Goal: Task Accomplishment & Management: Manage account settings

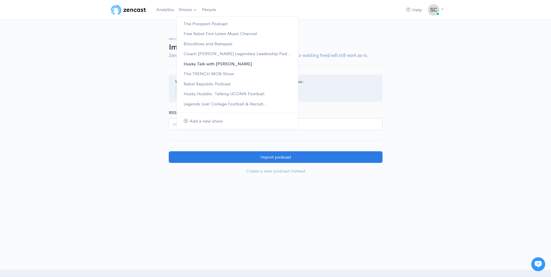
click at [198, 64] on link "Husky Talk with [PERSON_NAME]" at bounding box center [238, 64] width 122 height 10
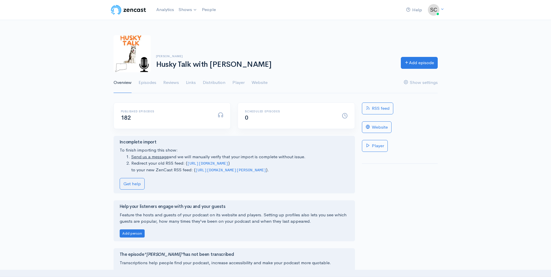
drag, startPoint x: 195, startPoint y: 170, endPoint x: 266, endPoint y: 168, distance: 70.6
click at [266, 168] on code "https://media.zencast.fm/cully/rss" at bounding box center [231, 170] width 71 height 4
drag, startPoint x: 266, startPoint y: 168, endPoint x: 250, endPoint y: 171, distance: 16.3
click at [250, 171] on code "https://media.zencast.fm/cully/rss" at bounding box center [231, 170] width 71 height 4
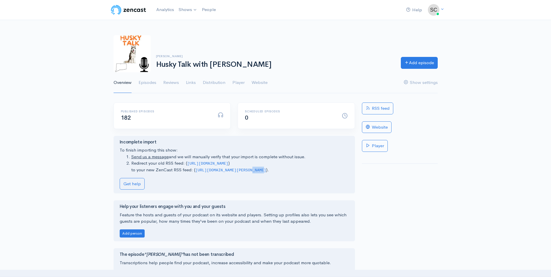
click at [250, 171] on code "https://media.zencast.fm/cully/rss" at bounding box center [231, 170] width 71 height 4
drag, startPoint x: 196, startPoint y: 170, endPoint x: 267, endPoint y: 171, distance: 71.5
click at [267, 171] on li "Redirect your old RSS feed: ( https://anchor.fm/s/c7b1becc/podcast/rss ) to you…" at bounding box center [240, 166] width 218 height 13
drag, startPoint x: 267, startPoint y: 171, endPoint x: 241, endPoint y: 169, distance: 26.5
copy li "https://media.zencast.fm/cully/rss )"
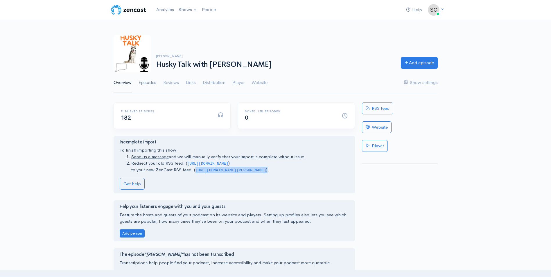
click at [148, 84] on link "Episodes" at bounding box center [148, 82] width 18 height 21
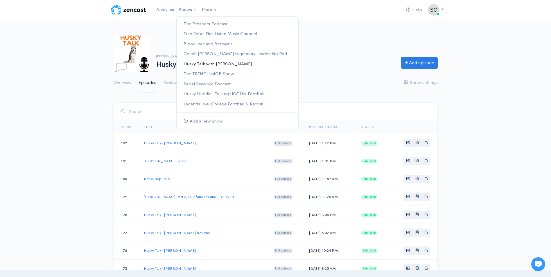
click at [201, 61] on link "Husky Talk with [PERSON_NAME]" at bounding box center [238, 64] width 122 height 10
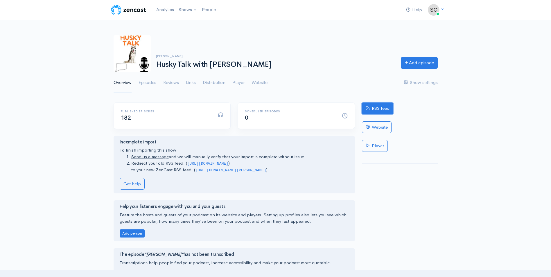
click at [372, 106] on link "RSS feed" at bounding box center [377, 109] width 31 height 12
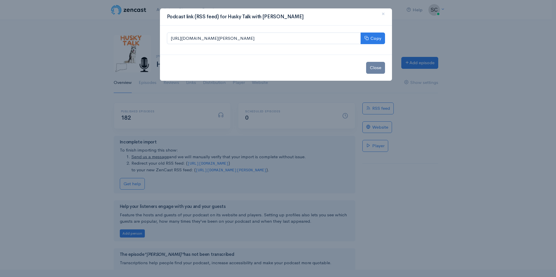
click at [433, 116] on div "Podcast link (RSS feed) for Husky Talk with Steve Cully × https://media.zencast…" at bounding box center [278, 138] width 556 height 277
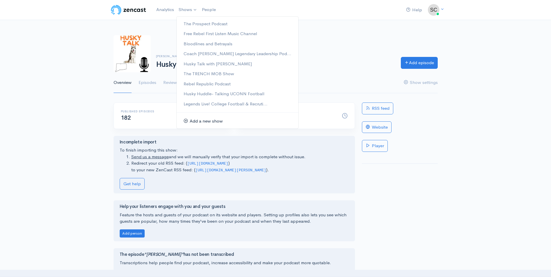
click at [202, 121] on link "Add a new show" at bounding box center [238, 121] width 122 height 10
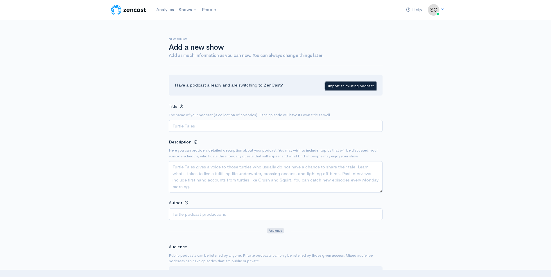
click at [333, 85] on link "Import an existing podcast" at bounding box center [350, 86] width 51 height 8
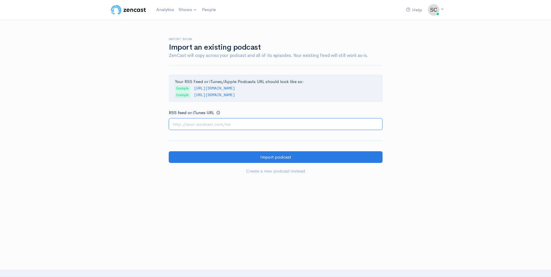
paste input "https://open.spotify.com/show/5ilGvZ0X91J8y6laiPr5Sk?si=nxX5_dFHSG2GqatuRzCJPw"
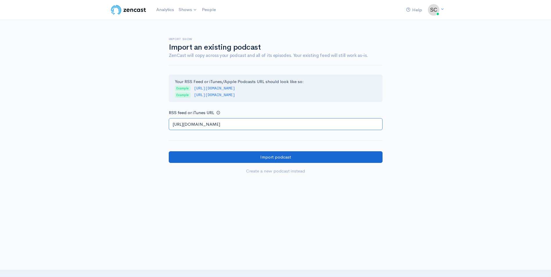
type input "https://open.spotify.com/show/5ilGvZ0X91J8y6laiPr5Sk?si=nxX5_dFHSG2GqatuRzCJPw"
click at [245, 158] on input "Import podcast" at bounding box center [276, 157] width 214 height 12
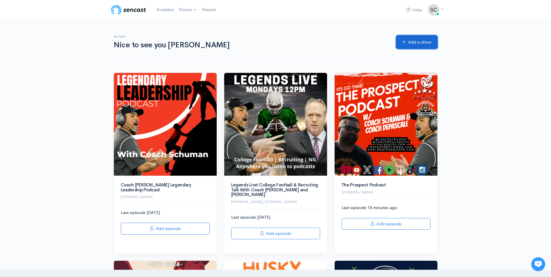
click at [413, 38] on link "Add a show" at bounding box center [417, 42] width 42 height 14
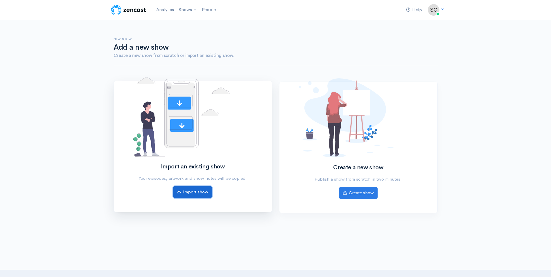
click at [188, 189] on link "Import show" at bounding box center [192, 192] width 39 height 12
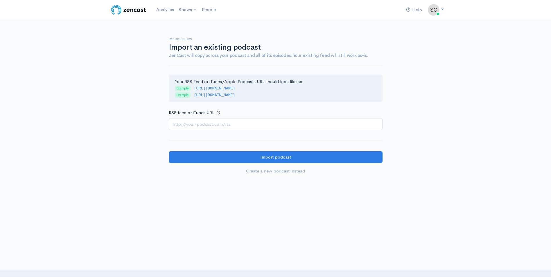
click at [184, 125] on input "RSS feed or iTunes URL" at bounding box center [276, 124] width 214 height 12
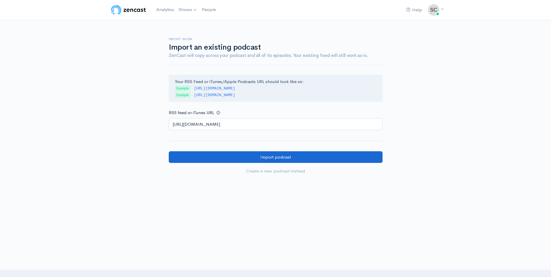
type input "https://anchor.fm/s/1038cecc8/podcast/rss"
click at [305, 157] on input "Import podcast" at bounding box center [276, 157] width 214 height 12
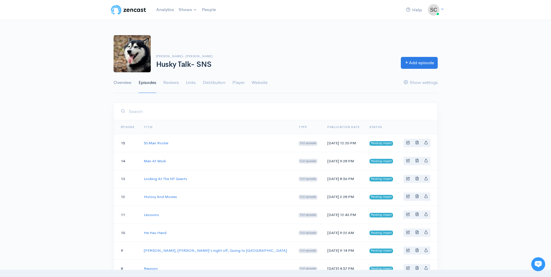
click at [128, 82] on link "Overview" at bounding box center [123, 82] width 18 height 21
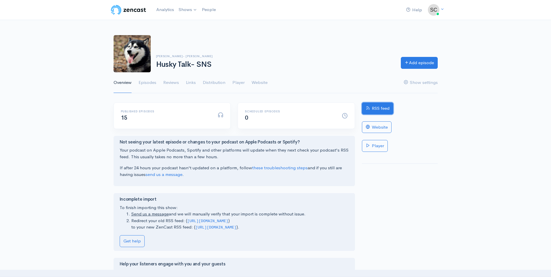
click at [380, 107] on link "RSS feed" at bounding box center [377, 109] width 31 height 12
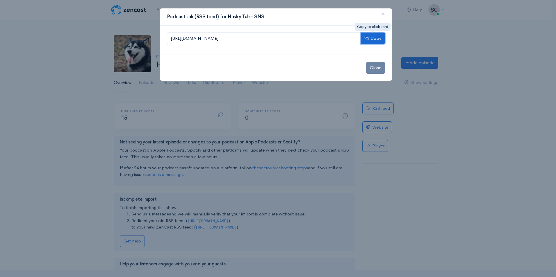
click at [370, 36] on button "Copy" at bounding box center [372, 39] width 24 height 12
click at [375, 70] on button "Close" at bounding box center [375, 68] width 19 height 12
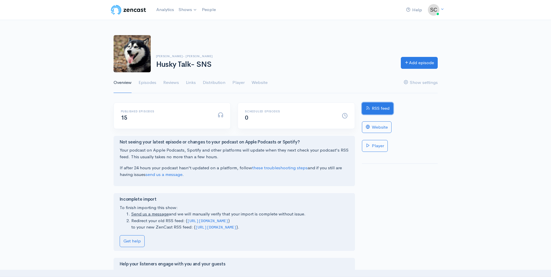
click at [384, 107] on link "RSS feed" at bounding box center [377, 109] width 31 height 12
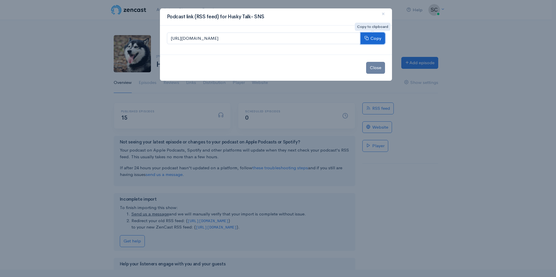
click at [373, 36] on button "Copy" at bounding box center [372, 39] width 24 height 12
click at [382, 13] on span "×" at bounding box center [382, 14] width 3 height 8
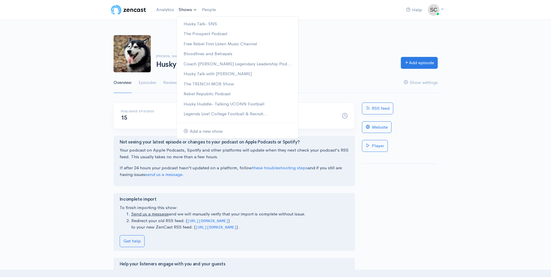
click at [185, 11] on link "Shows" at bounding box center [187, 9] width 23 height 13
click at [201, 133] on link "Add a new show" at bounding box center [238, 131] width 122 height 10
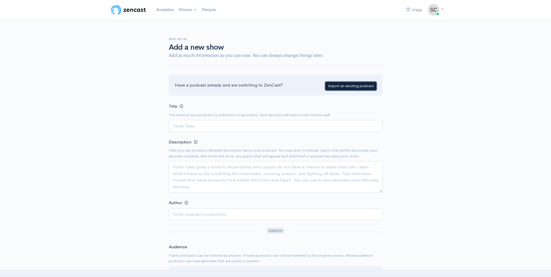
click at [337, 87] on link "Import an existing podcast" at bounding box center [350, 86] width 51 height 8
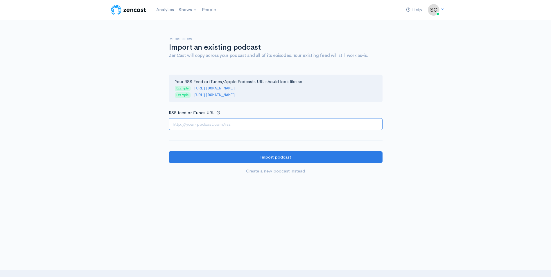
paste input "[URL][DOMAIN_NAME]"
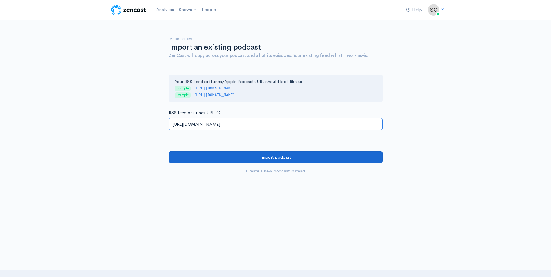
type input "[URL][DOMAIN_NAME]"
click at [266, 157] on input "Import podcast" at bounding box center [276, 157] width 214 height 12
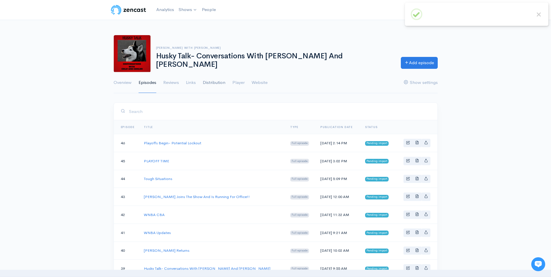
click at [214, 82] on link "Distribution" at bounding box center [214, 82] width 23 height 21
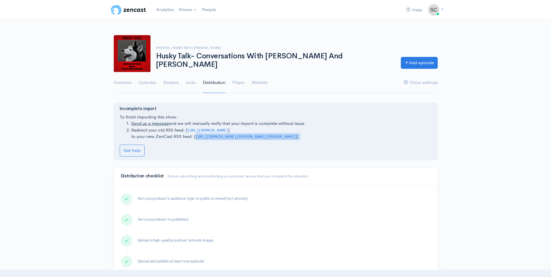
drag, startPoint x: 195, startPoint y: 136, endPoint x: 252, endPoint y: 144, distance: 57.5
click at [252, 144] on div "Incomplete import To finish importing this show: Send us a message and we will …" at bounding box center [276, 131] width 312 height 50
drag, startPoint x: 252, startPoint y: 144, endPoint x: 236, endPoint y: 136, distance: 17.9
copy div "https://media.zencast.fm/husky-talk-conversations-with-cully-and-conlon/rss ). …"
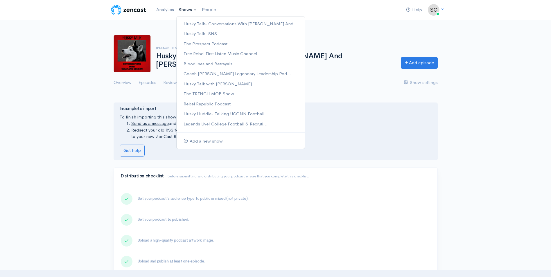
click at [188, 9] on link "Shows" at bounding box center [187, 9] width 23 height 13
click at [199, 140] on link "Add a new show" at bounding box center [241, 141] width 128 height 10
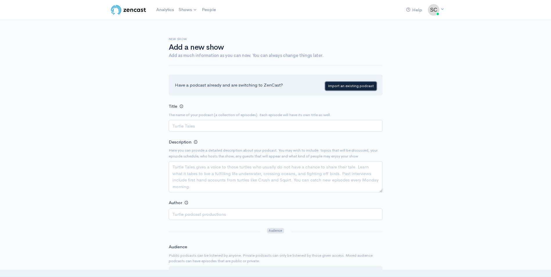
click at [355, 83] on link "Import an existing podcast" at bounding box center [350, 86] width 51 height 8
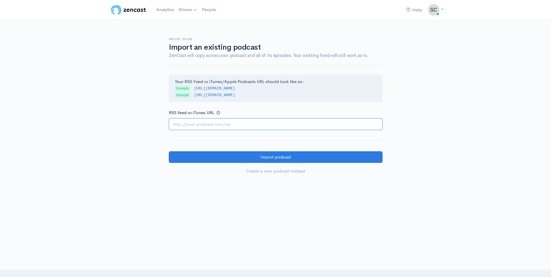
click at [264, 126] on input "RSS feed or iTunes URL" at bounding box center [276, 124] width 214 height 12
paste input "https://anchor.fm/s/102a370e8/podcast/rss"
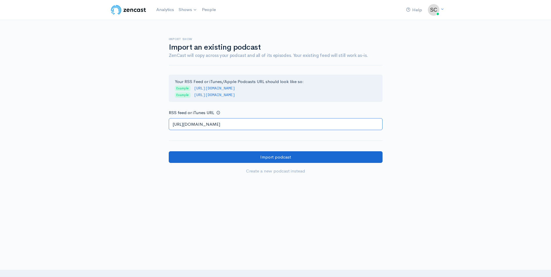
type input "https://anchor.fm/s/102a370e8/podcast/rss"
click at [276, 159] on input "Import podcast" at bounding box center [276, 157] width 214 height 12
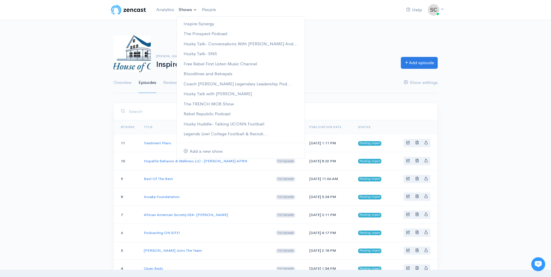
click at [189, 9] on link "Shows" at bounding box center [187, 9] width 23 height 13
click at [202, 150] on link "Add a new show" at bounding box center [241, 151] width 128 height 10
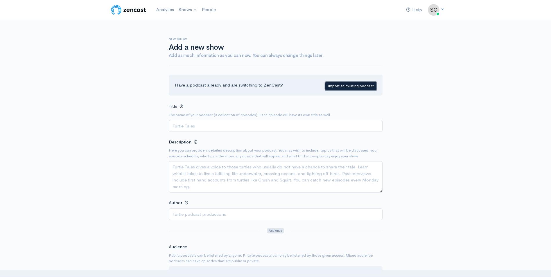
click at [339, 88] on link "Import an existing podcast" at bounding box center [350, 86] width 51 height 8
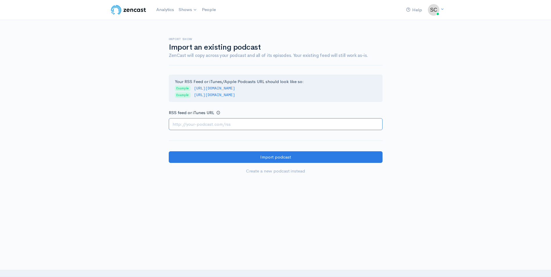
click at [277, 122] on input "RSS feed or iTunes URL" at bounding box center [276, 124] width 214 height 12
paste input "https://anchor.fm/s/f77996c0/podcast/rss"
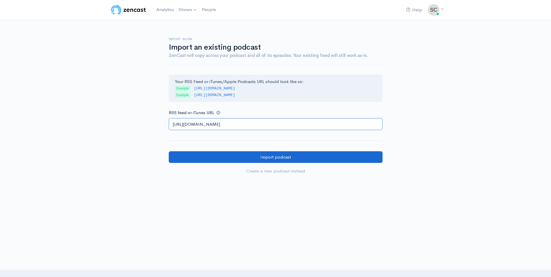
type input "https://anchor.fm/s/f77996c0/podcast/rss"
click at [271, 156] on input "Import podcast" at bounding box center [276, 157] width 214 height 12
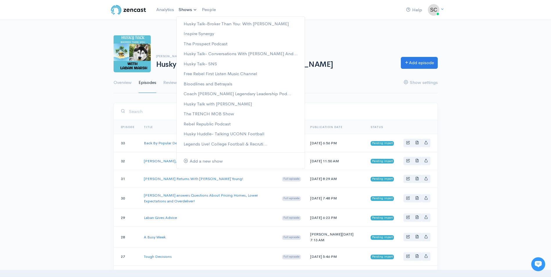
click at [181, 10] on link "Shows" at bounding box center [187, 9] width 23 height 13
click at [210, 160] on link "Add a new show" at bounding box center [241, 161] width 128 height 10
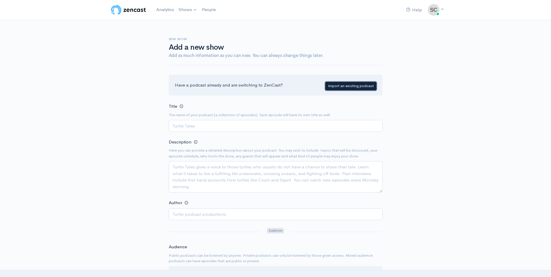
click at [350, 85] on link "Import an existing podcast" at bounding box center [350, 86] width 51 height 8
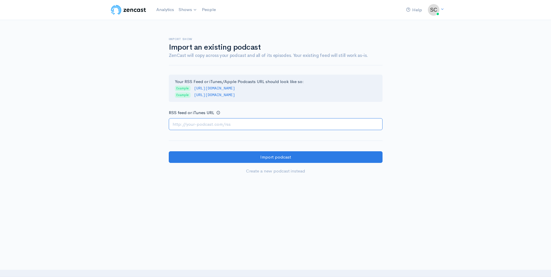
click at [294, 122] on input "RSS feed or iTunes URL" at bounding box center [276, 124] width 214 height 12
click at [293, 124] on input "RSS feed or iTunes URL" at bounding box center [276, 124] width 214 height 12
paste input "[URL][DOMAIN_NAME]"
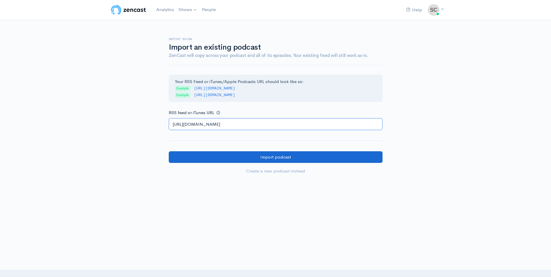
type input "[URL][DOMAIN_NAME]"
click at [283, 155] on input "Import podcast" at bounding box center [276, 157] width 214 height 12
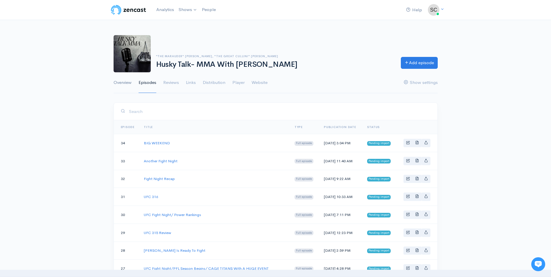
click at [122, 82] on link "Overview" at bounding box center [123, 82] width 18 height 21
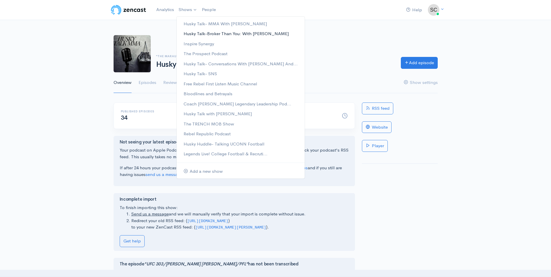
click at [201, 33] on link "Husky Talk-Broker Than You: With [PERSON_NAME]" at bounding box center [241, 34] width 128 height 10
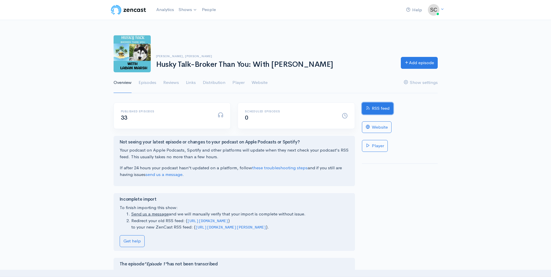
click at [375, 104] on link "RSS feed" at bounding box center [377, 109] width 31 height 12
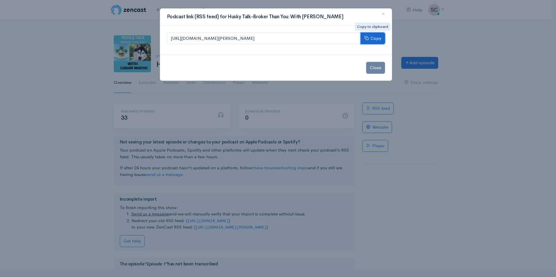
click at [369, 37] on button "Copy" at bounding box center [372, 39] width 24 height 12
click at [379, 66] on button "Close" at bounding box center [375, 68] width 19 height 12
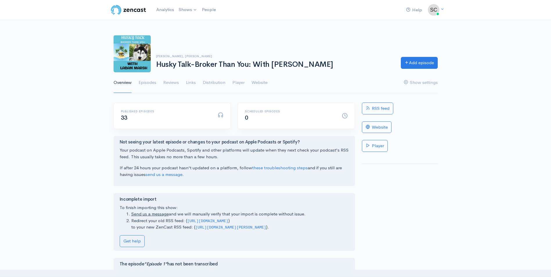
click at [437, 139] on div "RSS feed Website Player" at bounding box center [400, 224] width 83 height 243
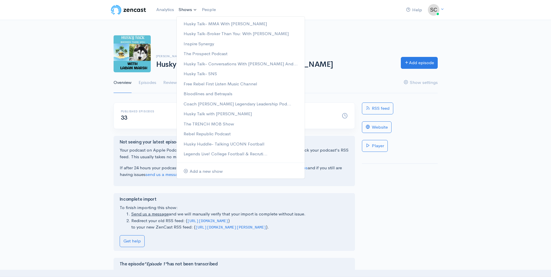
click at [181, 14] on link "Shows" at bounding box center [187, 9] width 23 height 13
click at [203, 36] on link "Husky Talk-Broker Than You: With [PERSON_NAME]" at bounding box center [241, 34] width 128 height 10
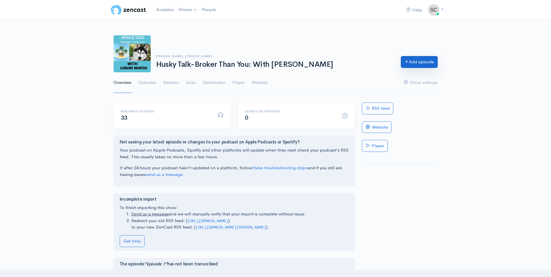
click at [423, 58] on link "Add episode" at bounding box center [419, 62] width 37 height 12
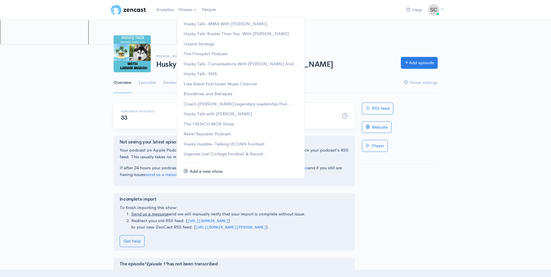
drag, startPoint x: 201, startPoint y: 170, endPoint x: 189, endPoint y: 172, distance: 12.9
click at [189, 172] on link "Add a new show" at bounding box center [241, 172] width 128 height 10
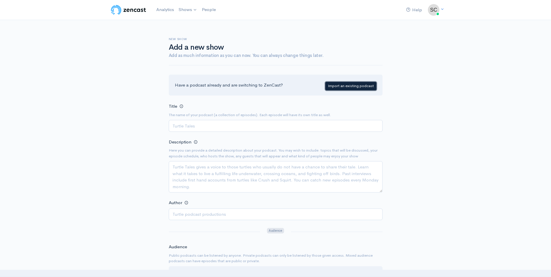
click at [336, 87] on link "Import an existing podcast" at bounding box center [350, 86] width 51 height 8
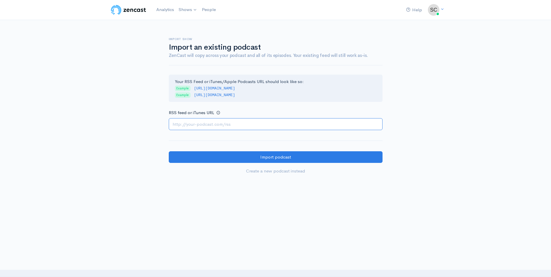
paste input "https://anchor.fm/s/fcbbe250/podcast/rss"
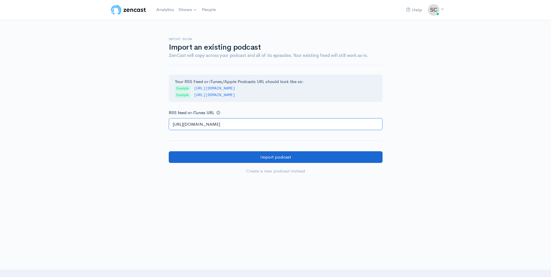
type input "https://anchor.fm/s/fcbbe250/podcast/rss"
click at [226, 159] on input "Import podcast" at bounding box center [276, 157] width 214 height 12
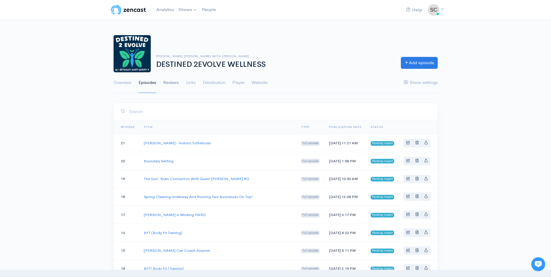
click at [172, 84] on link "Reviews" at bounding box center [171, 82] width 16 height 21
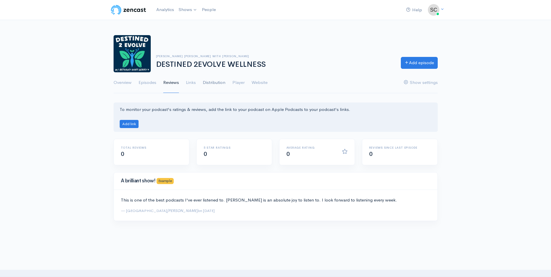
click at [204, 82] on link "Distribution" at bounding box center [214, 82] width 23 height 21
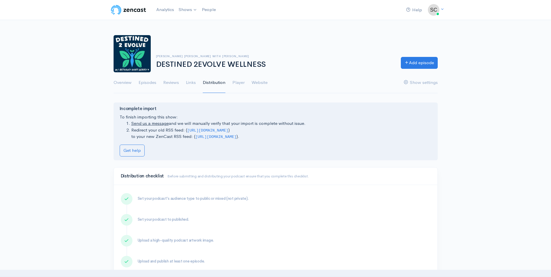
drag, startPoint x: 194, startPoint y: 137, endPoint x: 307, endPoint y: 136, distance: 113.6
click at [307, 136] on li "Redirect your old RSS feed: ( [URL][DOMAIN_NAME] ) to your new ZenCast RSS feed…" at bounding box center [281, 133] width 300 height 13
drag, startPoint x: 307, startPoint y: 136, endPoint x: 277, endPoint y: 135, distance: 30.8
copy li "( [URL][DOMAIN_NAME]"
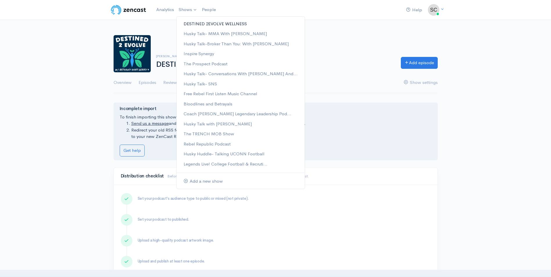
click at [196, 23] on link "DESTINED 2EVOLVE WELLNESS" at bounding box center [241, 24] width 128 height 10
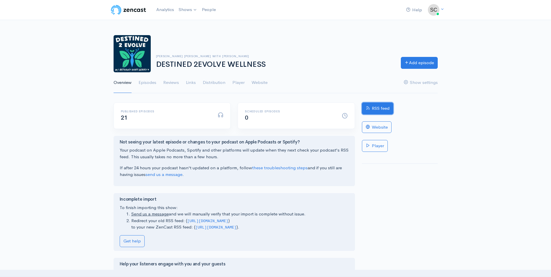
click at [373, 112] on link "RSS feed" at bounding box center [377, 109] width 31 height 12
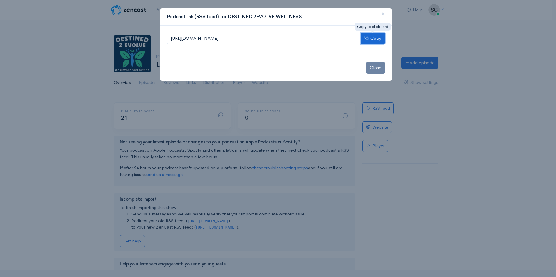
click at [370, 37] on button "Copy" at bounding box center [372, 39] width 24 height 12
click at [381, 13] on span "×" at bounding box center [382, 14] width 3 height 8
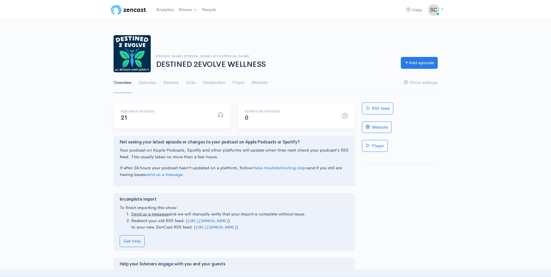
click at [473, 136] on div "Help Notifications View all Your profile Team settings Coach Schuman Sports and…" at bounding box center [275, 205] width 551 height 411
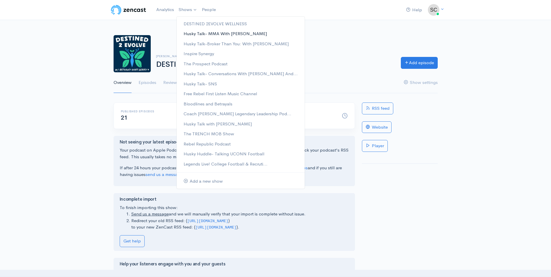
click at [201, 33] on link "Husky Talk- MMA With [PERSON_NAME]" at bounding box center [241, 34] width 128 height 10
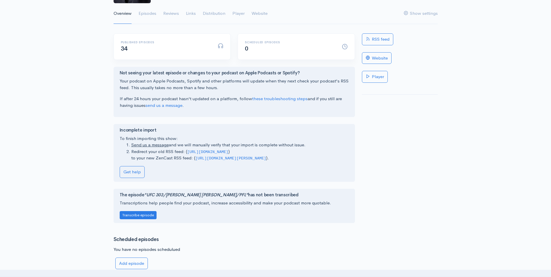
scroll to position [68, 0]
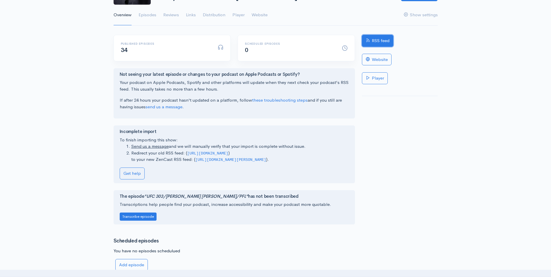
click at [377, 40] on link "RSS feed" at bounding box center [377, 41] width 31 height 12
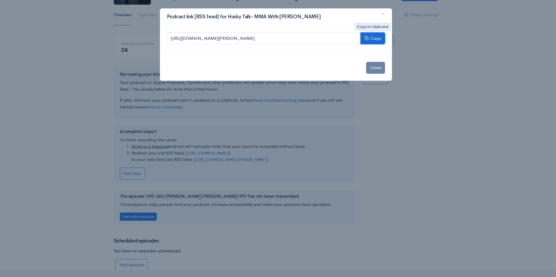
click at [377, 39] on button "Copy" at bounding box center [372, 39] width 24 height 12
click at [380, 35] on button "Copy" at bounding box center [372, 39] width 24 height 12
click at [384, 13] on span "×" at bounding box center [382, 14] width 3 height 8
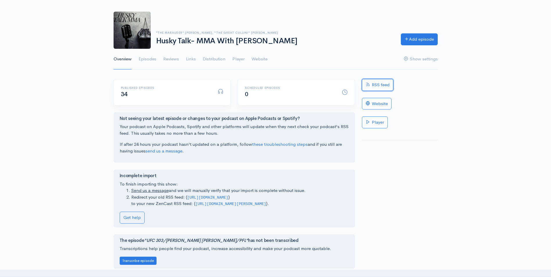
scroll to position [0, 0]
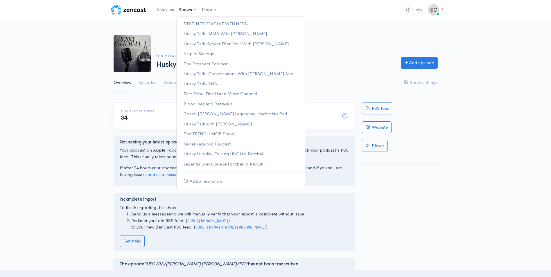
click at [189, 9] on link "Shows" at bounding box center [187, 9] width 23 height 13
click at [199, 54] on link "Inspire Synergy" at bounding box center [241, 54] width 128 height 10
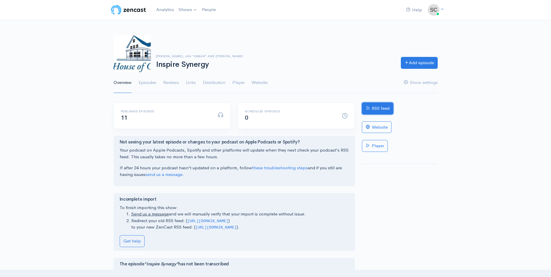
click at [374, 109] on link "RSS feed" at bounding box center [377, 109] width 31 height 12
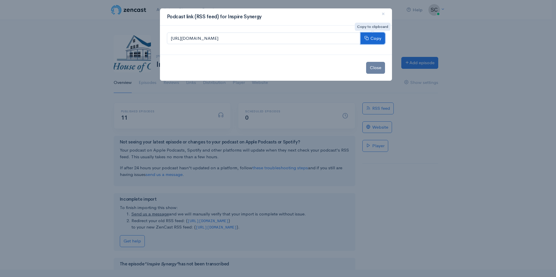
click at [372, 38] on button "Copy" at bounding box center [372, 39] width 24 height 12
click at [383, 12] on span "×" at bounding box center [382, 14] width 3 height 8
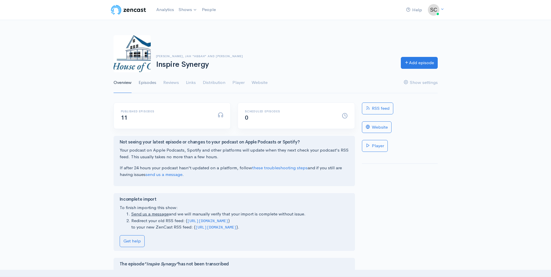
click at [144, 85] on link "Episodes" at bounding box center [148, 82] width 18 height 21
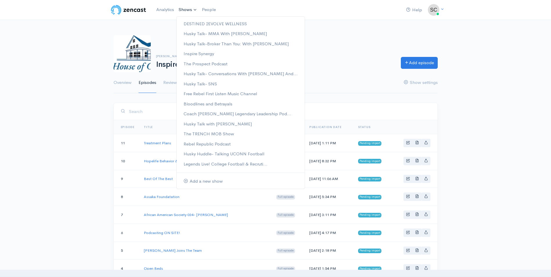
click at [185, 10] on link "Shows" at bounding box center [187, 9] width 23 height 13
click at [214, 54] on link "Inspire Synergy" at bounding box center [241, 54] width 128 height 10
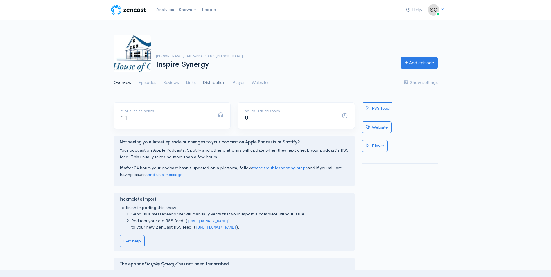
click at [214, 84] on link "Distribution" at bounding box center [214, 82] width 23 height 21
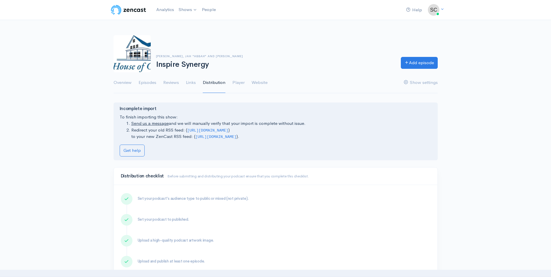
drag, startPoint x: 195, startPoint y: 138, endPoint x: 287, endPoint y: 138, distance: 92.4
click at [287, 138] on li "Redirect your old RSS feed: ( https://anchor.fm/s/102a370e8/podcast/rss ) to yo…" at bounding box center [281, 133] width 300 height 13
drag, startPoint x: 287, startPoint y: 138, endPoint x: 251, endPoint y: 134, distance: 36.8
copy code "https://media.zencast.fm/inspire-synergy/rss"
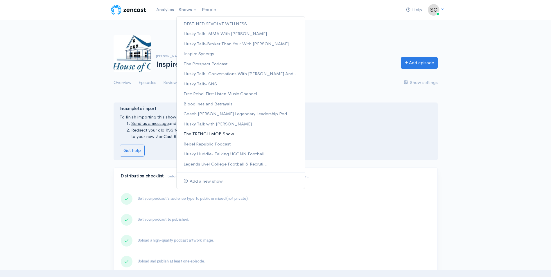
click at [205, 133] on link "The TRENCH MOB Show" at bounding box center [241, 134] width 128 height 10
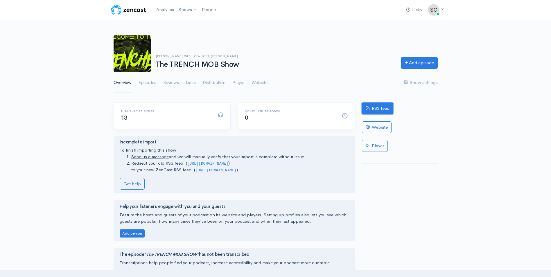
click at [381, 111] on link "RSS feed" at bounding box center [377, 109] width 31 height 12
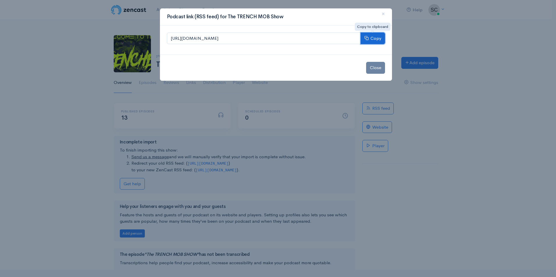
click at [371, 39] on button "Copy" at bounding box center [372, 39] width 24 height 12
click at [385, 15] on button "×" at bounding box center [382, 14] width 17 height 16
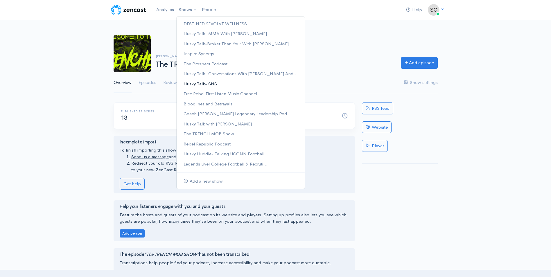
click at [200, 84] on link "Husky Talk- SNS" at bounding box center [241, 84] width 128 height 10
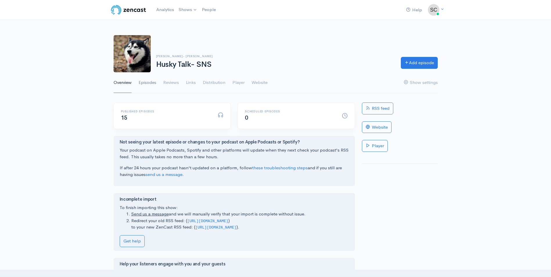
click at [147, 85] on link "Episodes" at bounding box center [148, 82] width 18 height 21
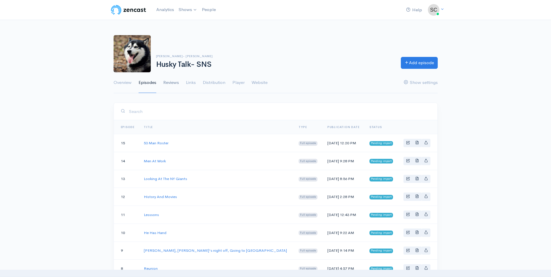
click at [173, 84] on link "Reviews" at bounding box center [171, 82] width 16 height 21
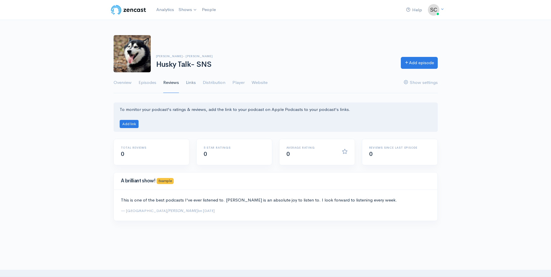
click at [193, 82] on link "Links" at bounding box center [191, 82] width 10 height 21
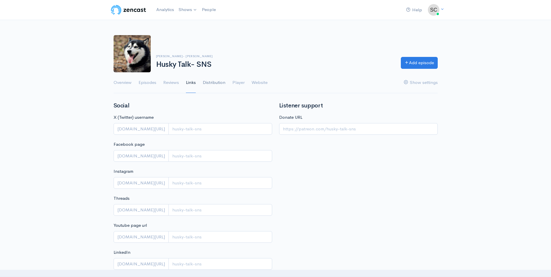
click at [208, 81] on link "Distribution" at bounding box center [214, 82] width 23 height 21
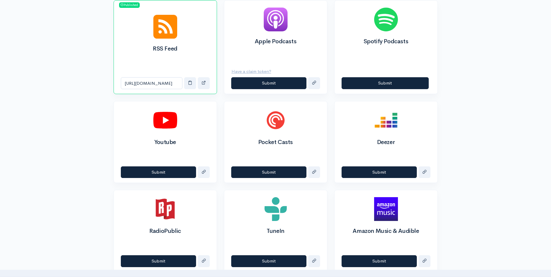
scroll to position [284, 0]
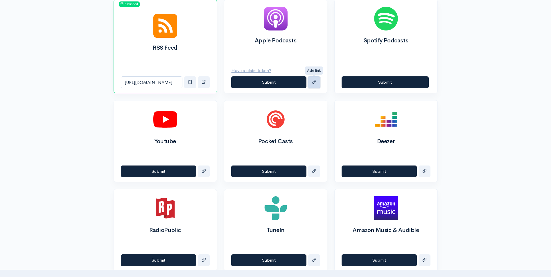
click at [314, 84] on span "submit" at bounding box center [314, 82] width 4 height 4
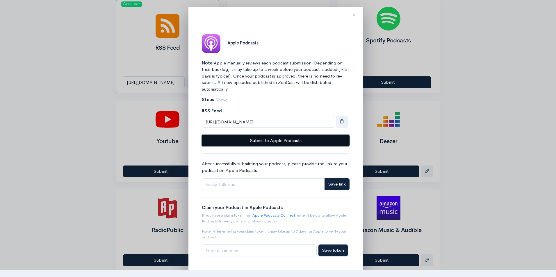
click at [271, 140] on button "Submit to Apple Podcasts" at bounding box center [276, 141] width 148 height 12
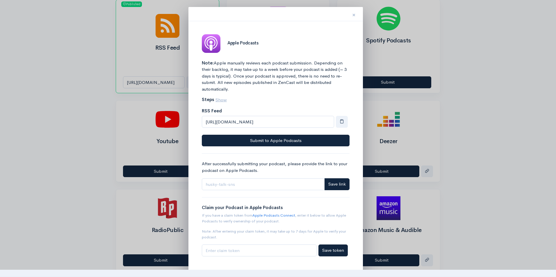
click at [353, 17] on span "×" at bounding box center [353, 15] width 3 height 8
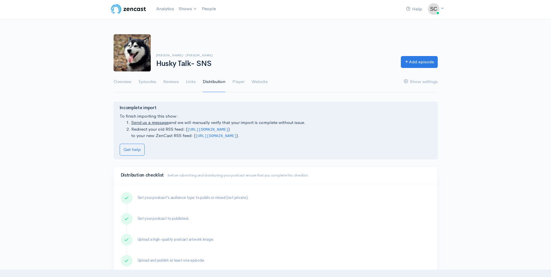
scroll to position [0, 0]
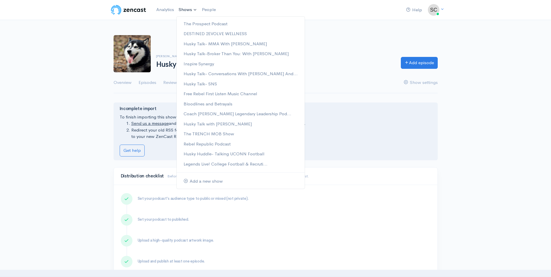
click at [192, 11] on link "Shows" at bounding box center [187, 9] width 23 height 13
click at [211, 134] on link "The TRENCH MOB Show" at bounding box center [241, 134] width 128 height 10
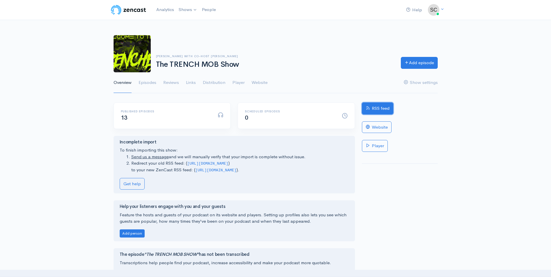
click at [375, 107] on link "RSS feed" at bounding box center [377, 109] width 31 height 12
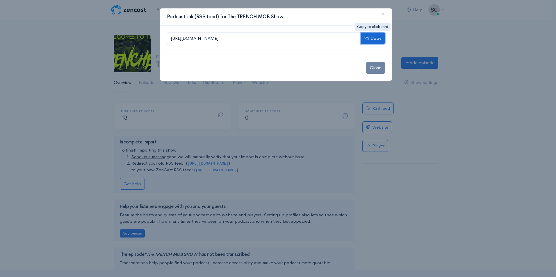
click at [371, 39] on button "Copy" at bounding box center [372, 39] width 24 height 12
click at [385, 12] on button "×" at bounding box center [382, 14] width 17 height 16
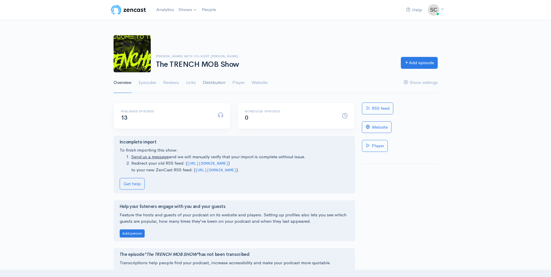
click at [212, 83] on link "Distribution" at bounding box center [214, 82] width 23 height 21
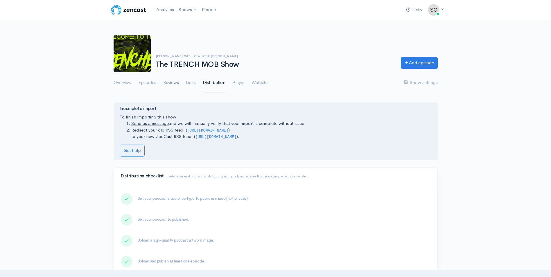
click at [172, 80] on link "Reviews" at bounding box center [171, 82] width 16 height 21
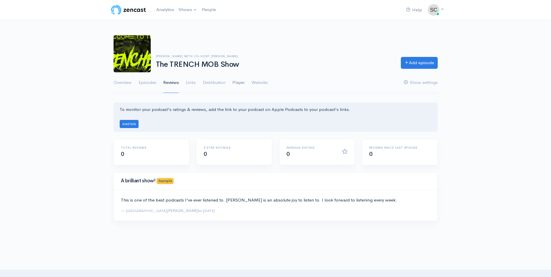
click at [237, 83] on link "Player" at bounding box center [238, 82] width 12 height 21
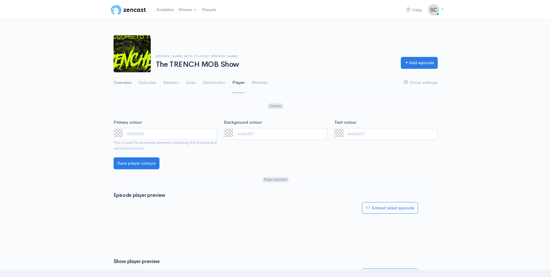
click at [123, 80] on link "Overview" at bounding box center [123, 82] width 18 height 21
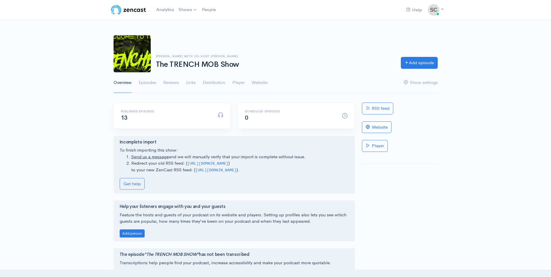
click at [286, 25] on div "Help Notifications View all Your profile Team settings Coach Schuman Sports and…" at bounding box center [275, 177] width 551 height 354
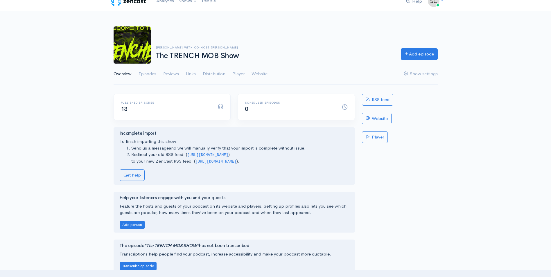
scroll to position [8, 0]
click at [425, 76] on link "Show settings" at bounding box center [421, 74] width 34 height 21
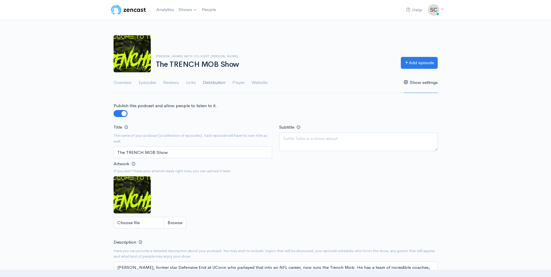
click at [208, 81] on link "Distribution" at bounding box center [214, 82] width 23 height 21
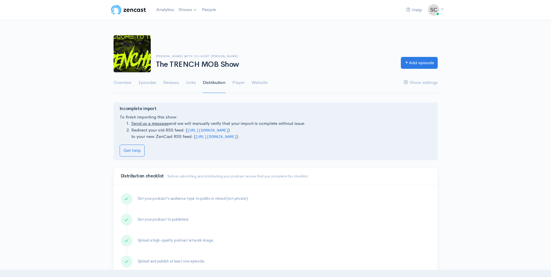
drag, startPoint x: 195, startPoint y: 136, endPoint x: 295, endPoint y: 137, distance: 100.0
click at [237, 137] on code "https://media.zencast.fm/the-trench-mob-show/rss" at bounding box center [216, 137] width 41 height 4
copy code "https://media.zencast.fm/the-trench-mob-show/rss"
click at [132, 149] on link "Get help" at bounding box center [132, 151] width 25 height 12
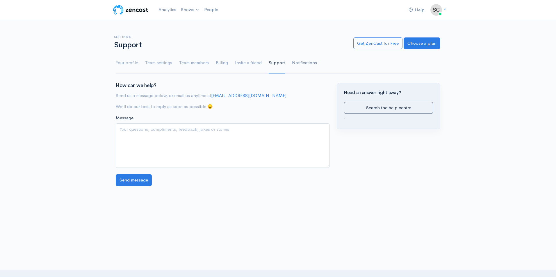
click at [308, 61] on link "Notifications" at bounding box center [304, 63] width 25 height 21
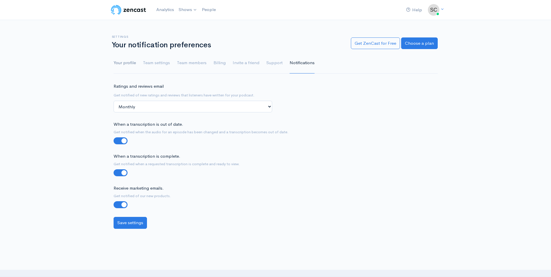
click at [118, 62] on link "Your profile" at bounding box center [125, 63] width 22 height 21
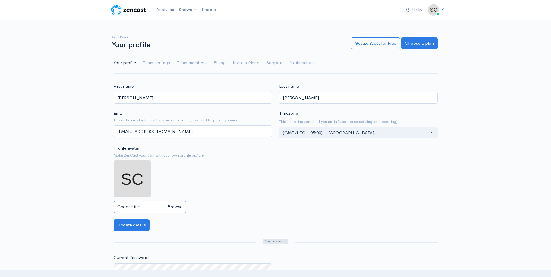
click at [181, 206] on input "Choose file" at bounding box center [150, 207] width 73 height 12
type input "C:\fakepath\me.jpg"
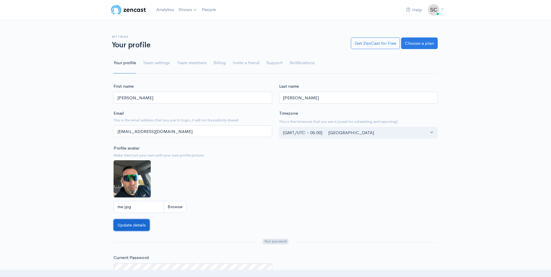
click at [125, 230] on button "Update details" at bounding box center [132, 225] width 36 height 12
click at [191, 66] on link "Team members" at bounding box center [192, 63] width 30 height 21
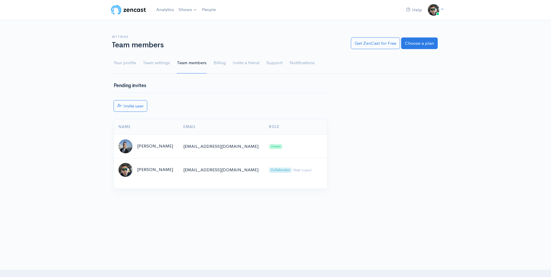
click at [191, 66] on link "Team members" at bounding box center [192, 63] width 30 height 21
click at [219, 64] on link "Billing" at bounding box center [222, 63] width 12 height 21
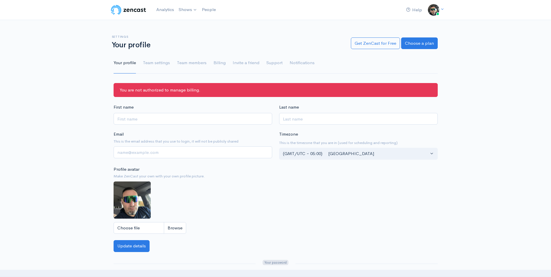
click at [244, 63] on link "Invite a friend" at bounding box center [246, 63] width 27 height 21
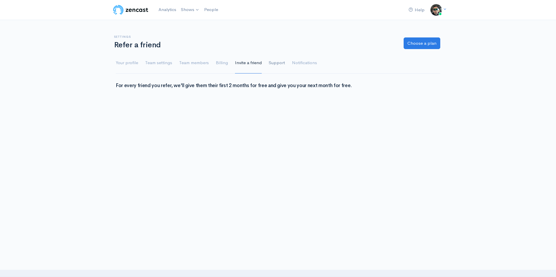
click at [274, 64] on link "Support" at bounding box center [277, 63] width 16 height 21
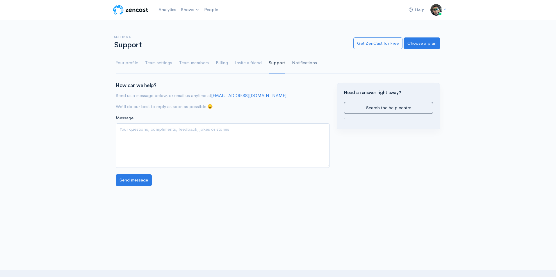
click at [296, 65] on link "Notifications" at bounding box center [304, 63] width 25 height 21
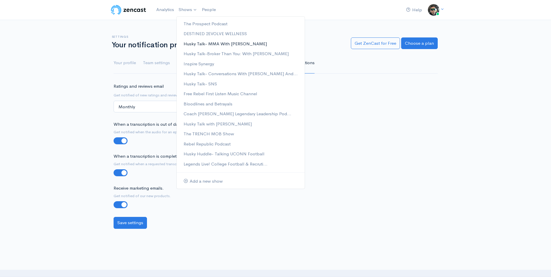
click at [194, 42] on link "Husky Talk- MMA With [PERSON_NAME]" at bounding box center [241, 44] width 128 height 10
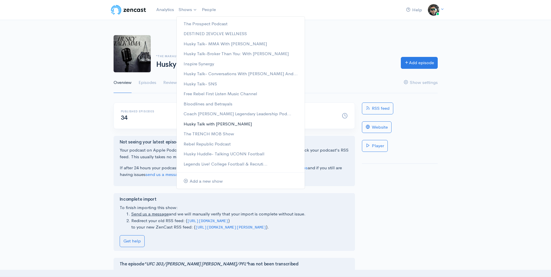
click at [219, 122] on link "Husky Talk with [PERSON_NAME]" at bounding box center [241, 124] width 128 height 10
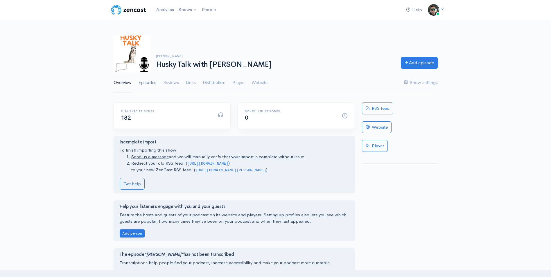
click at [150, 79] on link "Episodes" at bounding box center [148, 82] width 18 height 21
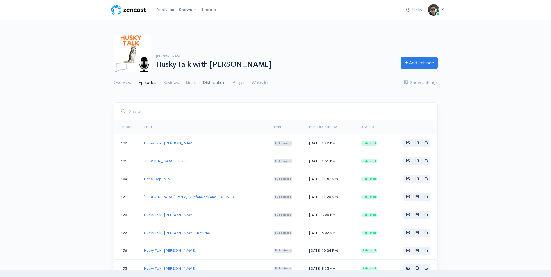
click at [216, 85] on link "Distribution" at bounding box center [214, 82] width 23 height 21
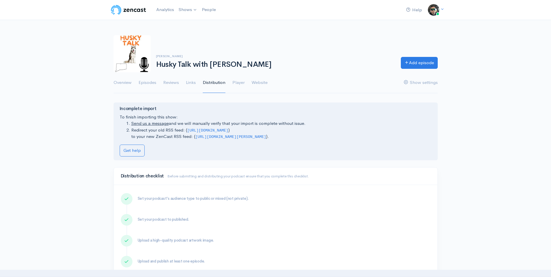
click at [269, 81] on ul "Overview Episodes Reviews Links Distribution Player Website Show settings" at bounding box center [276, 82] width 324 height 21
click at [263, 83] on link "Website" at bounding box center [260, 82] width 16 height 21
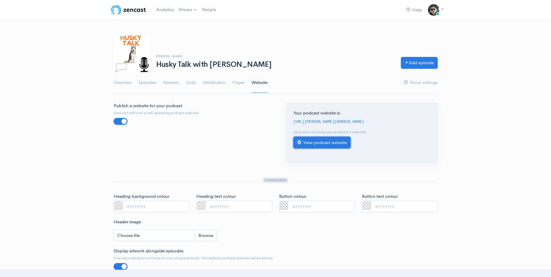
click at [338, 140] on link "View podcast website" at bounding box center [322, 143] width 57 height 12
click at [415, 79] on link "Show settings" at bounding box center [421, 82] width 34 height 21
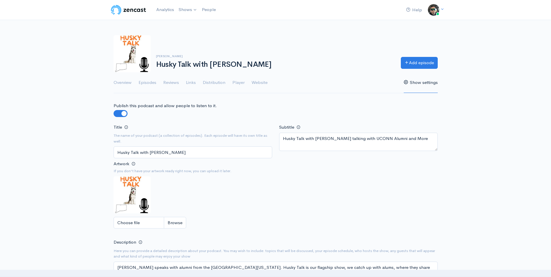
scroll to position [3, 0]
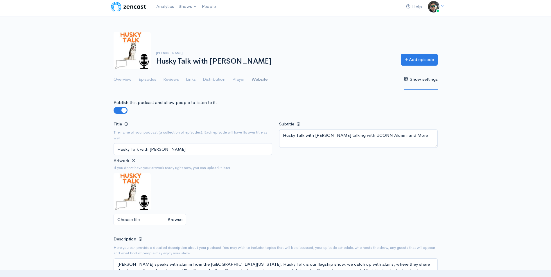
click at [263, 83] on link "Website" at bounding box center [260, 79] width 16 height 21
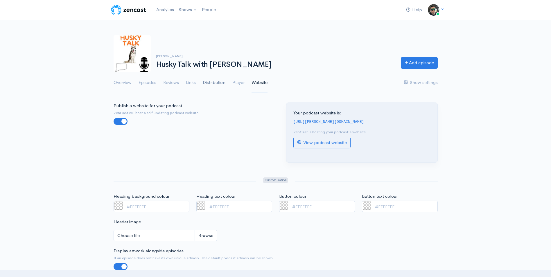
click at [209, 85] on link "Distribution" at bounding box center [214, 82] width 23 height 21
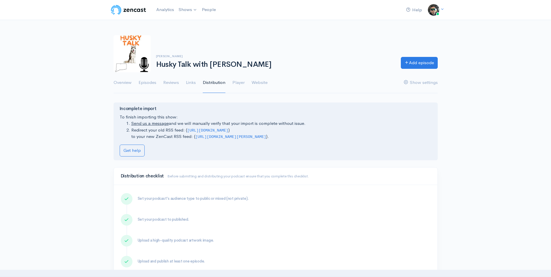
drag, startPoint x: 551, startPoint y: 27, endPoint x: 552, endPoint y: 85, distance: 57.3
click at [551, 85] on html "Help Notifications View all Your profile Team settings Coach Schuman Sports and…" at bounding box center [275, 138] width 551 height 277
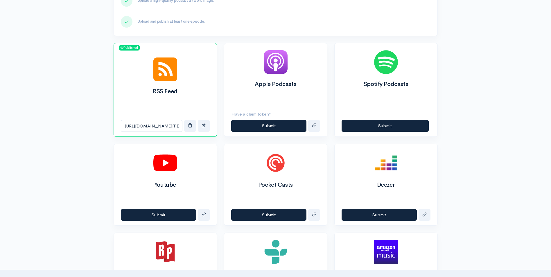
scroll to position [246, 0]
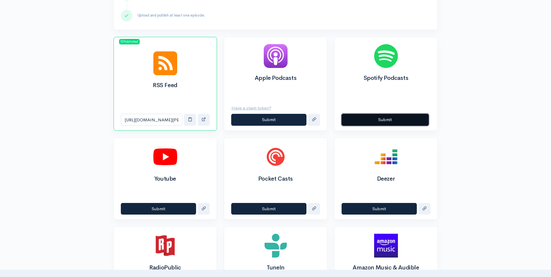
click at [380, 115] on button "Submit" at bounding box center [385, 120] width 87 height 12
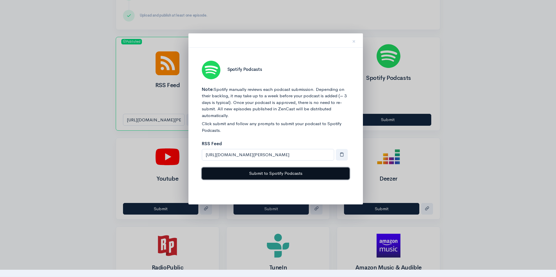
click at [298, 175] on button "Submit to Spotify Podcasts" at bounding box center [276, 174] width 148 height 12
drag, startPoint x: 298, startPoint y: 175, endPoint x: 269, endPoint y: 175, distance: 28.8
click at [269, 175] on button "Submit to Spotify Podcasts" at bounding box center [276, 174] width 148 height 12
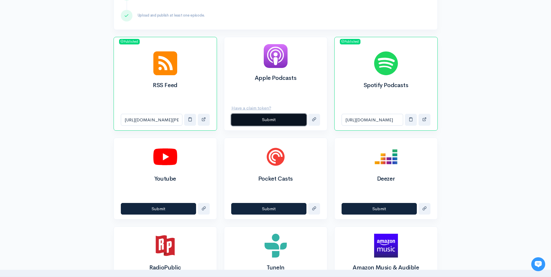
click at [276, 119] on button "Submit" at bounding box center [268, 120] width 75 height 12
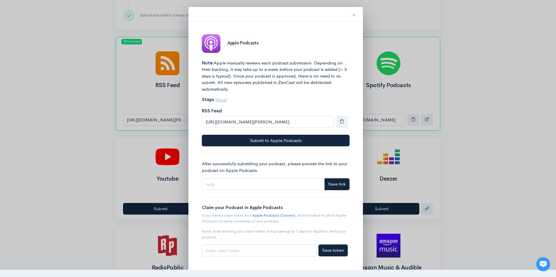
click at [354, 15] on span "×" at bounding box center [353, 15] width 3 height 8
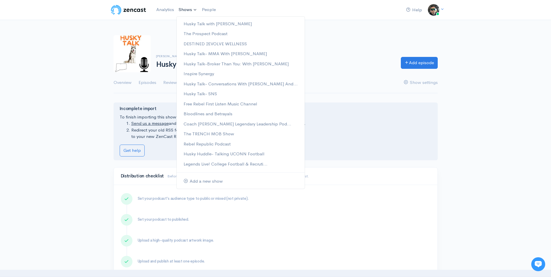
click at [180, 11] on link "Shows" at bounding box center [187, 9] width 23 height 13
click at [217, 184] on link "Add a new show" at bounding box center [241, 181] width 128 height 10
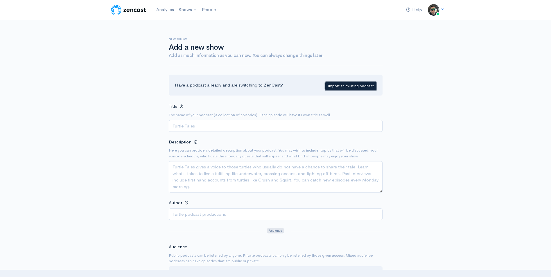
click at [341, 84] on link "Import an existing podcast" at bounding box center [350, 86] width 51 height 8
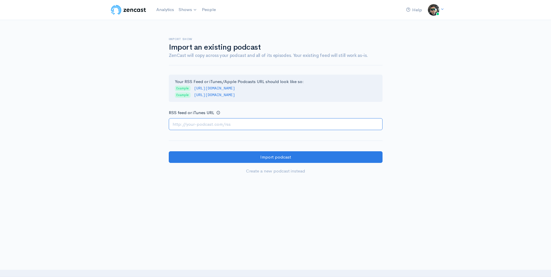
paste input "[URL][DOMAIN_NAME]"
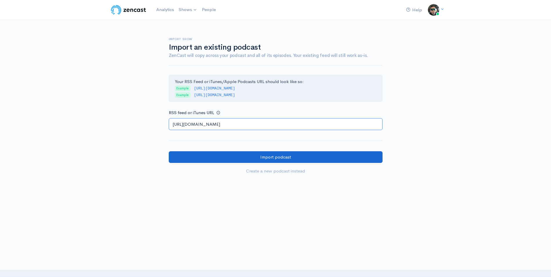
type input "[URL][DOMAIN_NAME]"
click at [223, 159] on input "Import podcast" at bounding box center [276, 157] width 214 height 12
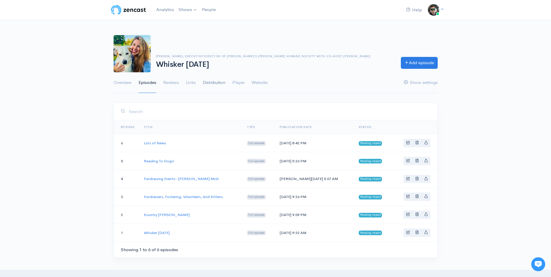
click at [212, 82] on link "Distribution" at bounding box center [214, 82] width 23 height 21
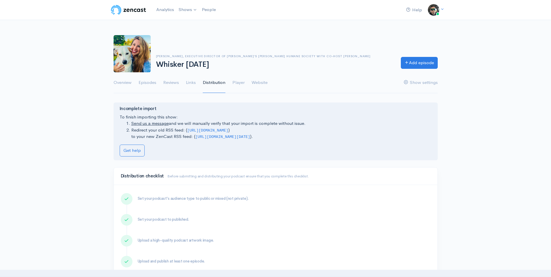
drag, startPoint x: 196, startPoint y: 136, endPoint x: 296, endPoint y: 139, distance: 100.0
click at [296, 139] on li "Redirect your old RSS feed: ( [URL][DOMAIN_NAME] ) to your new ZenCast RSS feed…" at bounding box center [281, 133] width 300 height 13
drag, startPoint x: 296, startPoint y: 139, endPoint x: 262, endPoint y: 136, distance: 34.2
copy code "[URL][DOMAIN_NAME][DATE]"
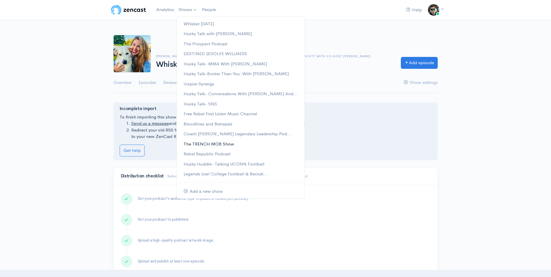
click at [210, 147] on link "The TRENCH MOB Show" at bounding box center [241, 144] width 128 height 10
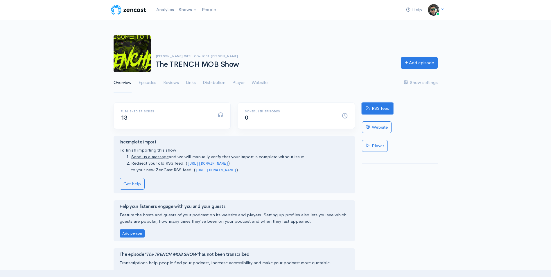
click at [377, 107] on link "RSS feed" at bounding box center [377, 109] width 31 height 12
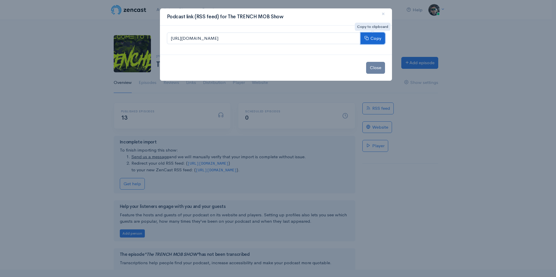
click at [374, 41] on button "Copy" at bounding box center [372, 39] width 24 height 12
click at [383, 14] on span "×" at bounding box center [382, 14] width 3 height 8
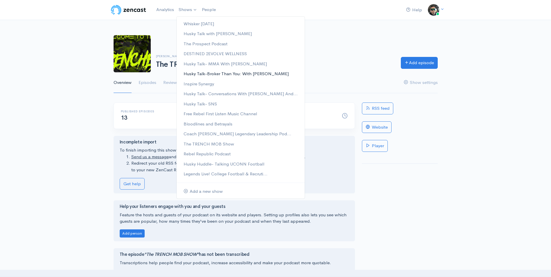
click at [217, 75] on link "Husky Talk-Broker Than You: With [PERSON_NAME]" at bounding box center [241, 74] width 128 height 10
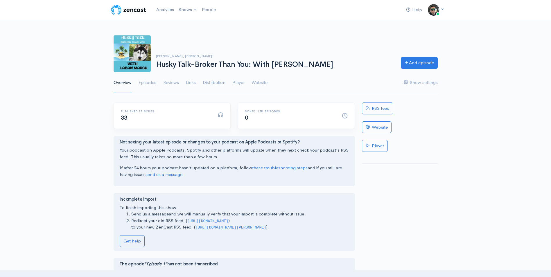
click at [436, 200] on div "RSS feed Website Player" at bounding box center [400, 224] width 83 height 243
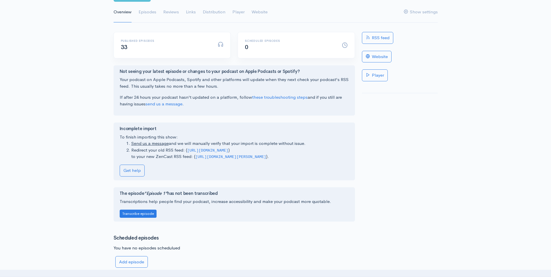
scroll to position [70, 0]
click at [380, 38] on link "RSS feed" at bounding box center [377, 39] width 31 height 12
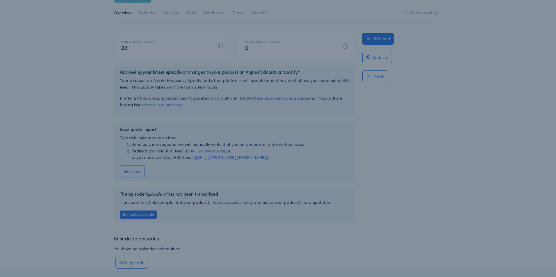
click at [380, 38] on body "Help Notifications View all Your profile Team settings Coach Schuman Sports and…" at bounding box center [278, 140] width 556 height 421
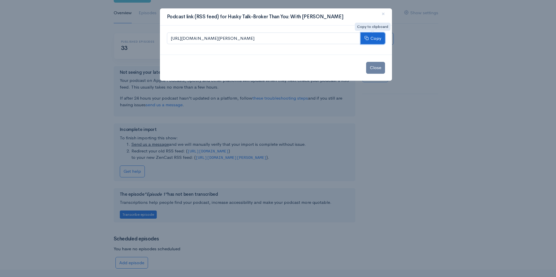
click at [375, 38] on button "Copy" at bounding box center [372, 39] width 24 height 12
click at [383, 14] on span "×" at bounding box center [382, 14] width 3 height 8
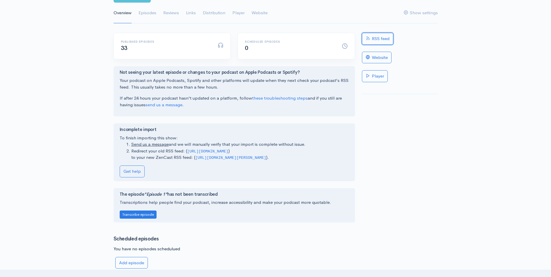
scroll to position [0, 0]
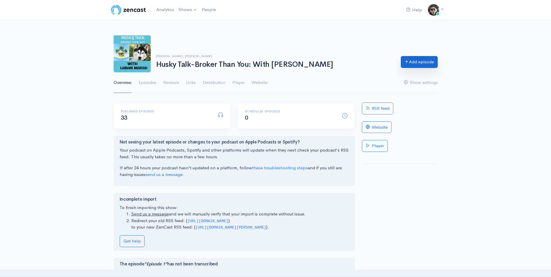
click at [405, 62] on icon at bounding box center [407, 61] width 4 height 4
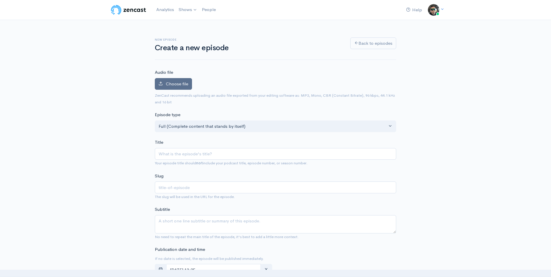
click at [164, 84] on label "Choose file" at bounding box center [173, 84] width 37 height 12
click at [0, 0] on input "Choose file" at bounding box center [0, 0] width 0 height 0
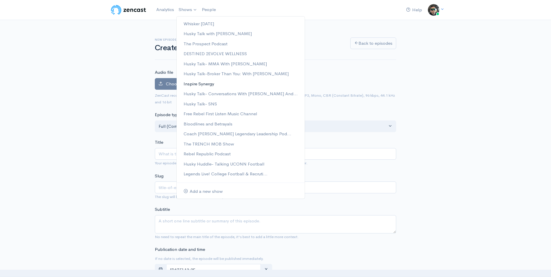
click at [201, 83] on link "Inspire Synergy" at bounding box center [241, 84] width 128 height 10
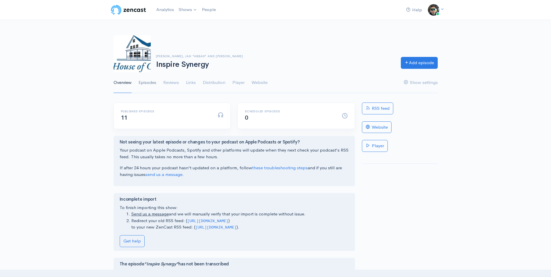
click at [146, 81] on link "Episodes" at bounding box center [148, 82] width 18 height 21
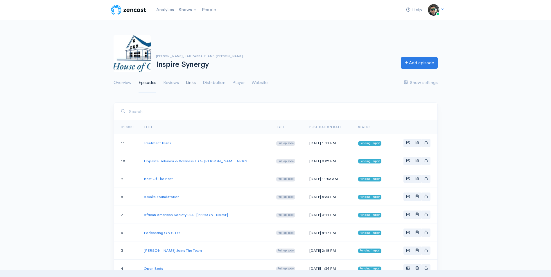
click at [194, 82] on link "Links" at bounding box center [191, 82] width 10 height 21
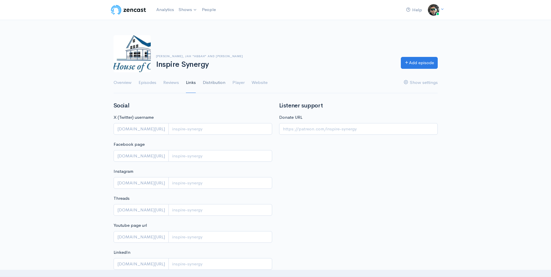
click at [210, 82] on link "Distribution" at bounding box center [214, 82] width 23 height 21
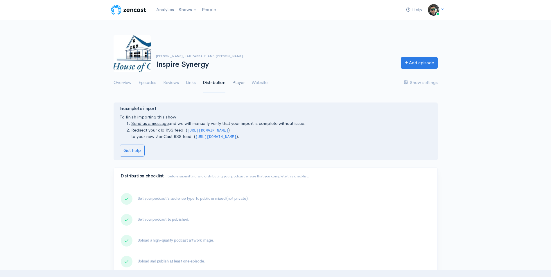
click at [237, 80] on link "Player" at bounding box center [238, 82] width 12 height 21
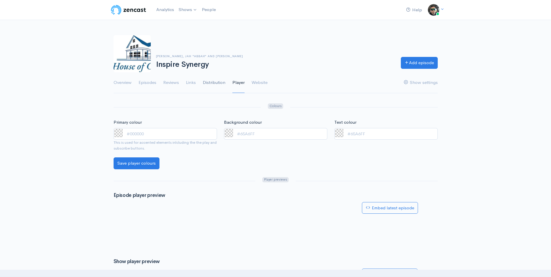
click at [215, 81] on link "Distribution" at bounding box center [214, 82] width 23 height 21
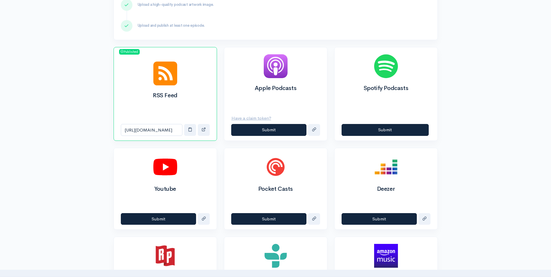
scroll to position [239, 0]
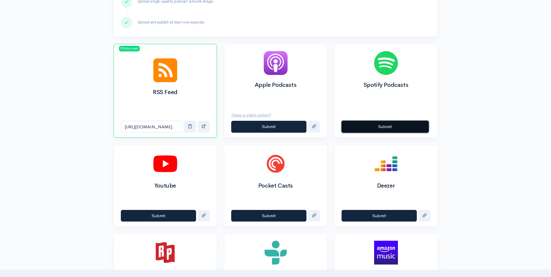
click at [387, 126] on button "Submit" at bounding box center [385, 127] width 87 height 12
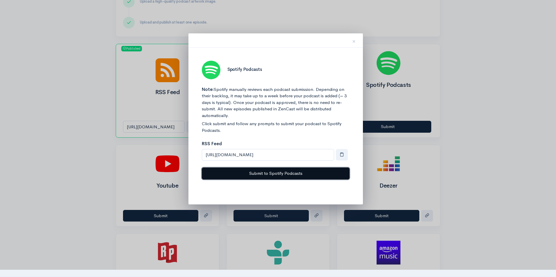
click at [280, 175] on button "Submit to Spotify Podcasts" at bounding box center [276, 174] width 148 height 12
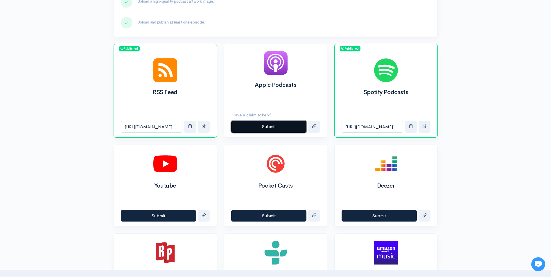
click at [276, 127] on button "Submit" at bounding box center [268, 127] width 75 height 12
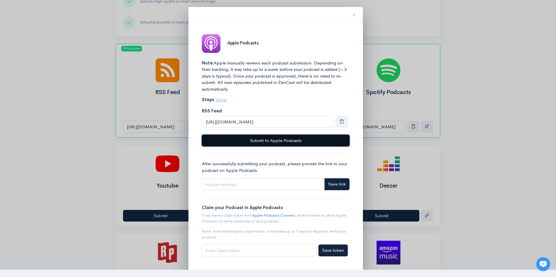
click at [273, 140] on button "Submit to Apple Podcasts" at bounding box center [276, 141] width 148 height 12
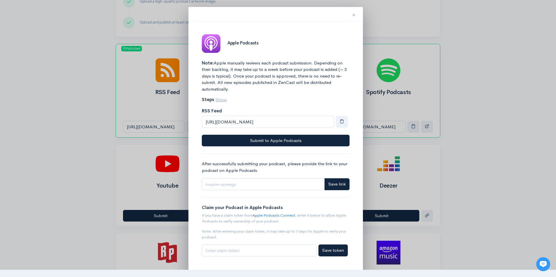
click at [354, 14] on span "×" at bounding box center [353, 15] width 3 height 8
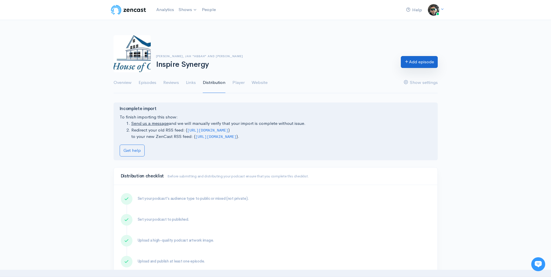
click at [408, 62] on link "Add episode" at bounding box center [419, 62] width 37 height 12
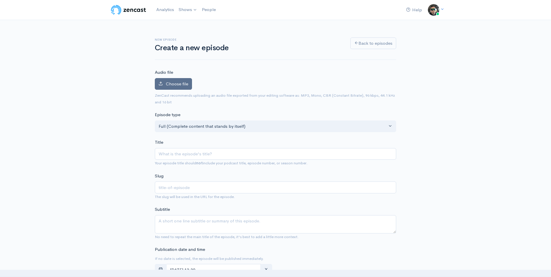
click at [182, 82] on span "Choose file" at bounding box center [177, 84] width 22 height 6
click at [0, 0] on input "Choose file" at bounding box center [0, 0] width 0 height 0
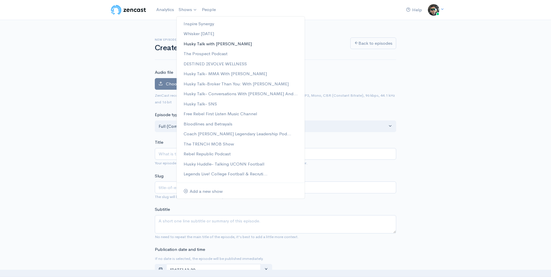
click at [198, 44] on link "Husky Talk with [PERSON_NAME]" at bounding box center [241, 44] width 128 height 10
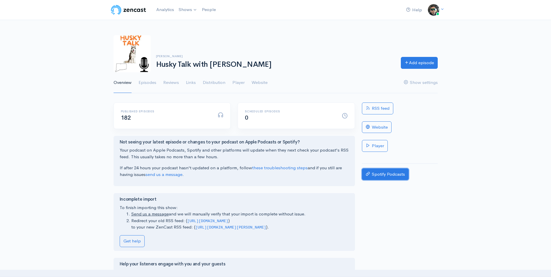
click at [378, 178] on link "Spotify Podcasts" at bounding box center [385, 175] width 47 height 12
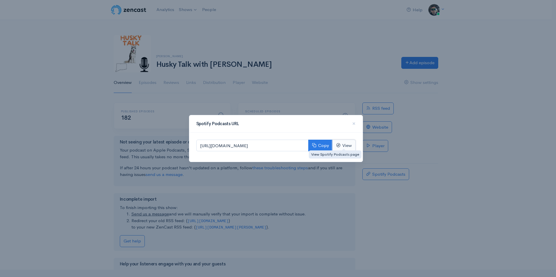
click at [341, 145] on link "View" at bounding box center [343, 146] width 23 height 12
click at [354, 124] on span "×" at bounding box center [353, 123] width 3 height 8
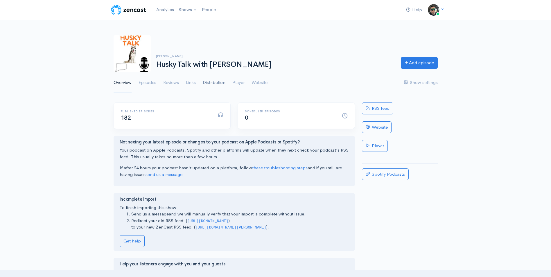
click at [219, 83] on link "Distribution" at bounding box center [214, 82] width 23 height 21
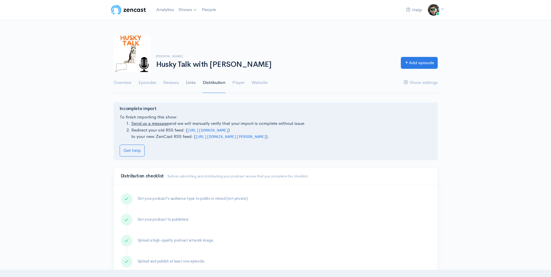
click at [192, 82] on link "Links" at bounding box center [191, 82] width 10 height 21
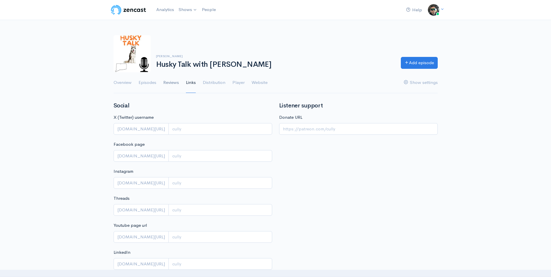
click at [176, 81] on link "Reviews" at bounding box center [171, 82] width 16 height 21
click at [148, 82] on link "Episodes" at bounding box center [148, 82] width 18 height 21
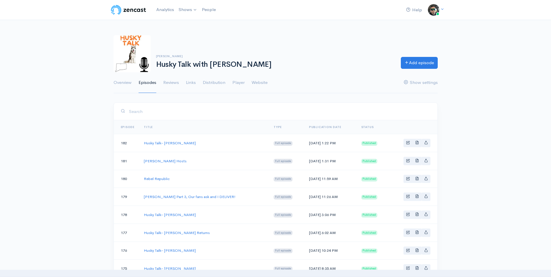
click at [242, 83] on link "Player" at bounding box center [238, 82] width 12 height 21
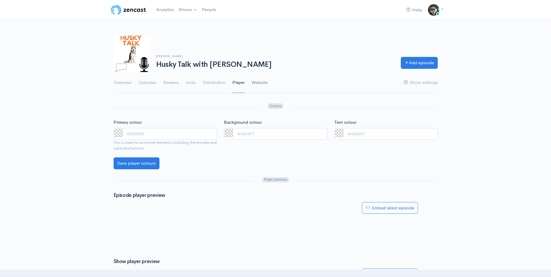
click at [259, 83] on link "Website" at bounding box center [260, 82] width 16 height 21
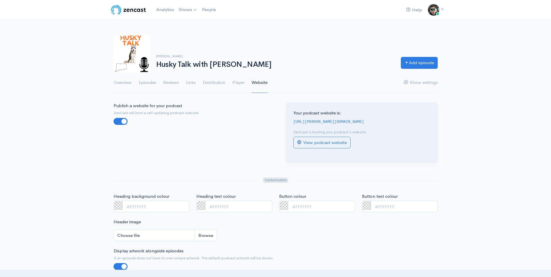
click at [214, 82] on link "Distribution" at bounding box center [214, 82] width 23 height 21
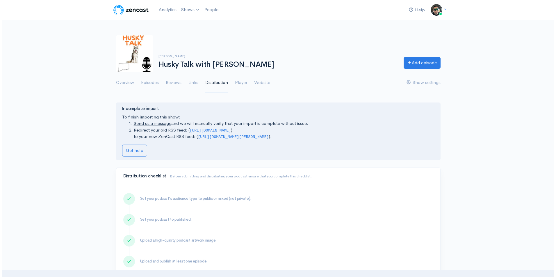
scroll to position [242, 0]
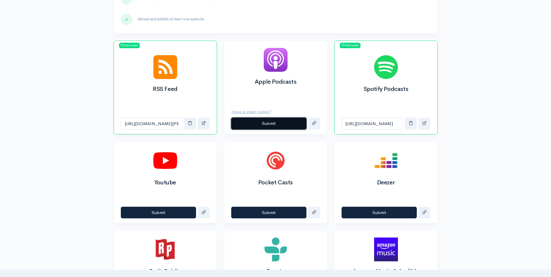
click at [275, 121] on button "Submit" at bounding box center [268, 124] width 75 height 12
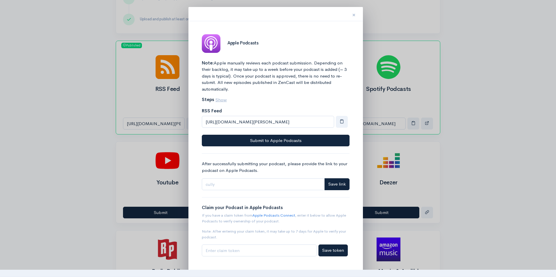
click at [354, 16] on span "×" at bounding box center [353, 15] width 3 height 8
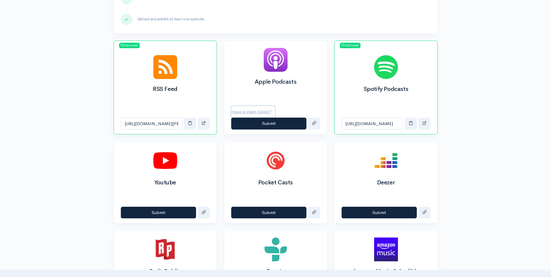
click at [254, 112] on u "Have a claim token?" at bounding box center [252, 112] width 40 height 6
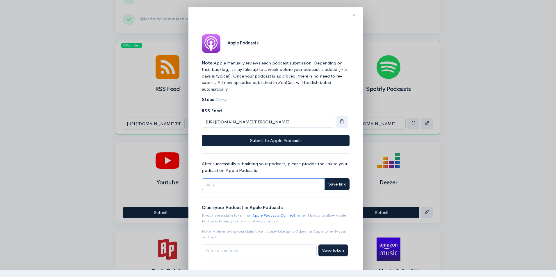
paste input "https://podcasts.apple.com/us/podcast/husky-talk-afa-anoai/id1652970662?i=10007…"
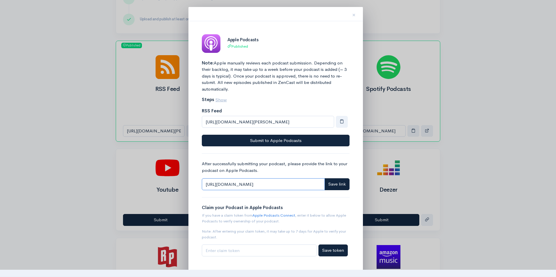
scroll to position [0, 78]
type input "https://podcasts.apple.com/us/podcast/husky-talk-afa-anoai/id1652970662?i=10007…"
click at [332, 186] on span "Save link" at bounding box center [336, 184] width 17 height 6
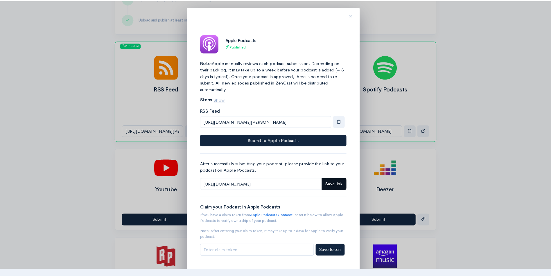
scroll to position [0, 0]
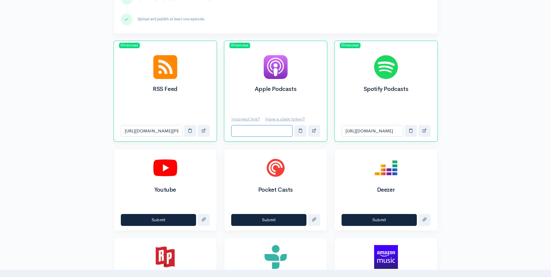
click at [271, 129] on input "Apple Podcasts link" at bounding box center [262, 131] width 62 height 12
click at [312, 134] on button "button" at bounding box center [314, 131] width 12 height 12
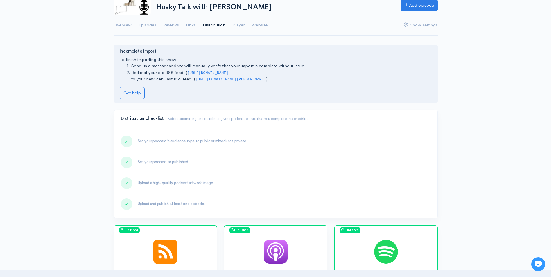
scroll to position [56, 0]
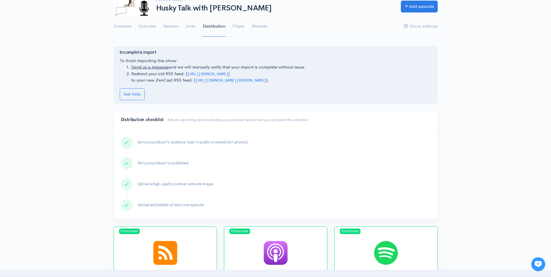
drag, startPoint x: 270, startPoint y: 74, endPoint x: 229, endPoint y: 75, distance: 41.6
click at [229, 75] on code "https://anchor.fm/s/c7b1becc/podcast/rss" at bounding box center [207, 74] width 41 height 4
drag, startPoint x: 229, startPoint y: 75, endPoint x: 242, endPoint y: 90, distance: 19.7
click at [242, 90] on p "Get help" at bounding box center [276, 94] width 312 height 12
drag, startPoint x: 266, startPoint y: 82, endPoint x: 195, endPoint y: 80, distance: 70.6
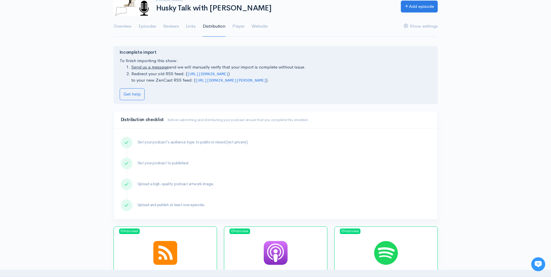
click at [196, 80] on code "https://media.zencast.fm/cully/rss" at bounding box center [231, 80] width 71 height 4
drag, startPoint x: 195, startPoint y: 80, endPoint x: 214, endPoint y: 81, distance: 19.3
copy code "https://media.zencast.fm/cully/rss"
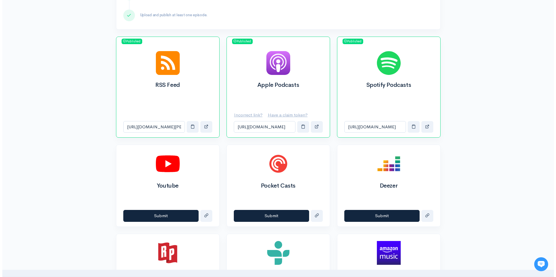
scroll to position [252, 0]
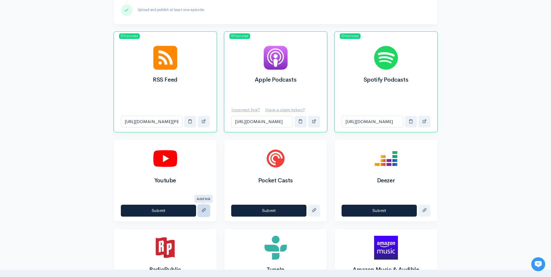
click at [209, 209] on button "submit" at bounding box center [204, 211] width 12 height 12
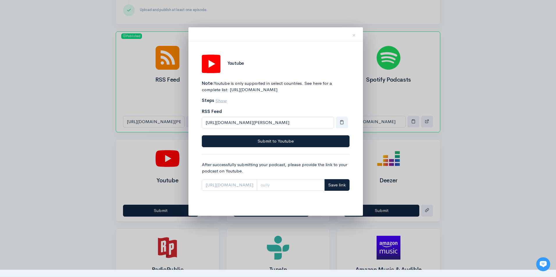
drag, startPoint x: 229, startPoint y: 193, endPoint x: 208, endPoint y: 187, distance: 21.6
click at [208, 187] on span "https://www.youtube.com/playlist?list=" at bounding box center [229, 185] width 55 height 12
click at [208, 191] on span "https://www.youtube.com/playlist?list=" at bounding box center [229, 185] width 55 height 12
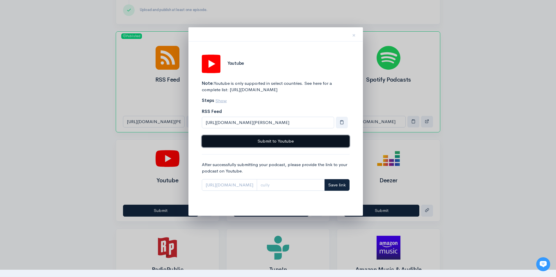
click at [294, 147] on button "Submit to Youtube" at bounding box center [276, 141] width 148 height 12
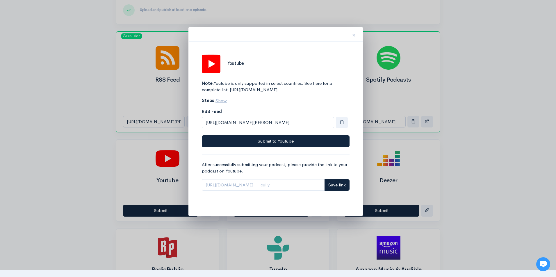
click at [248, 191] on span "https://www.youtube.com/playlist?list=" at bounding box center [229, 185] width 55 height 12
click at [248, 190] on span "https://www.youtube.com/playlist?list=" at bounding box center [229, 185] width 55 height 12
click at [337, 188] on span "Save link" at bounding box center [336, 185] width 17 height 6
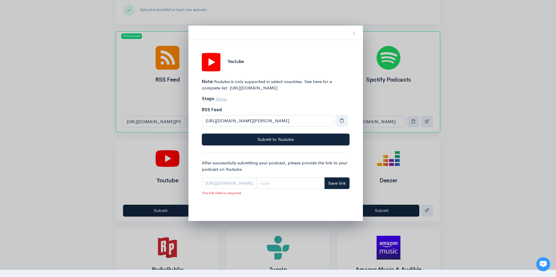
click at [257, 189] on span "https://www.youtube.com/playlist?list=" at bounding box center [229, 184] width 55 height 12
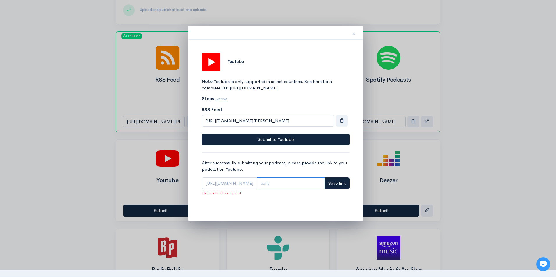
click at [307, 189] on input "Link" at bounding box center [291, 184] width 68 height 12
paste input "https://studio.youtube.com/video/r8sTWsqVCNQ/edit"
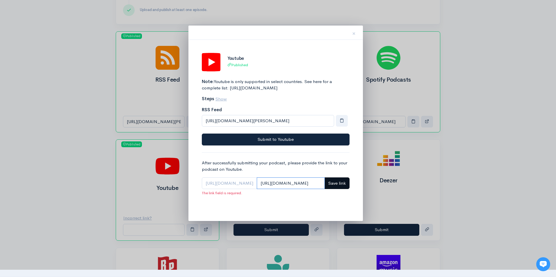
type input "https://studio.youtube.com/video/r8sTWsqVCNQ/edit"
click at [340, 186] on span "Save link" at bounding box center [336, 183] width 17 height 6
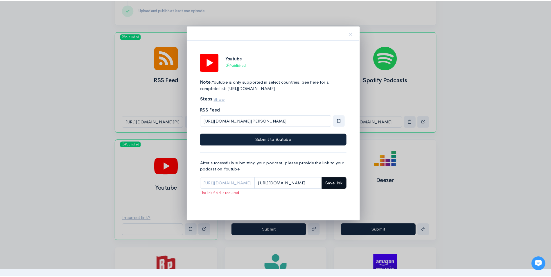
scroll to position [0, 0]
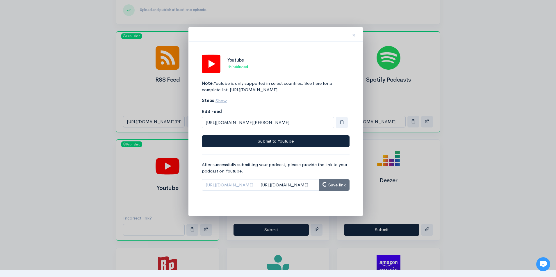
click at [482, 47] on div at bounding box center [278, 138] width 556 height 277
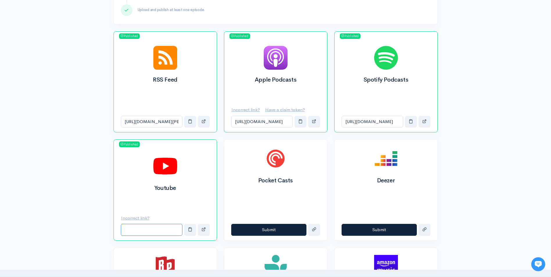
click at [161, 231] on input "Youtube link" at bounding box center [152, 230] width 62 height 12
click at [177, 233] on input "[URL][DOMAIN_NAME][DOMAIN_NAME]" at bounding box center [152, 230] width 62 height 12
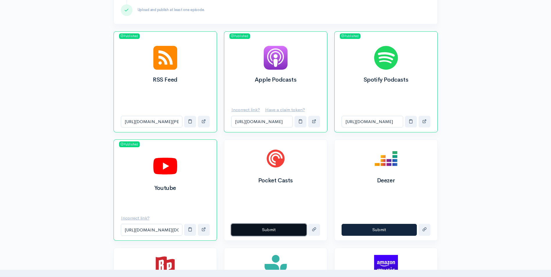
click at [270, 232] on button "Submit" at bounding box center [268, 230] width 75 height 12
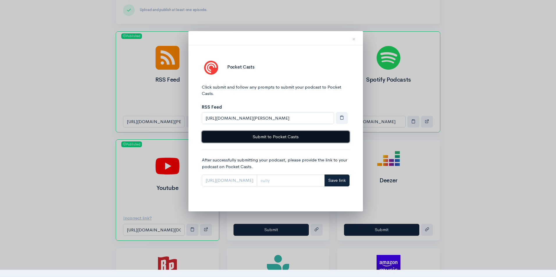
click at [323, 137] on button "Submit to Pocket Casts" at bounding box center [276, 137] width 148 height 12
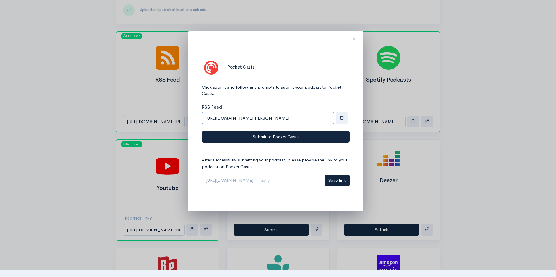
drag, startPoint x: 294, startPoint y: 117, endPoint x: 188, endPoint y: 105, distance: 106.5
click at [188, 105] on div "× Pocket Casts Click submit and follow any prompts to submit your podcast to Po…" at bounding box center [275, 121] width 174 height 180
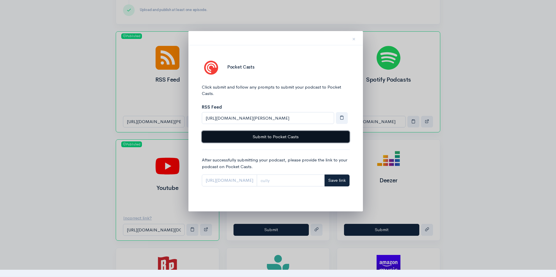
click at [254, 137] on button "Submit to Pocket Casts" at bounding box center [276, 137] width 148 height 12
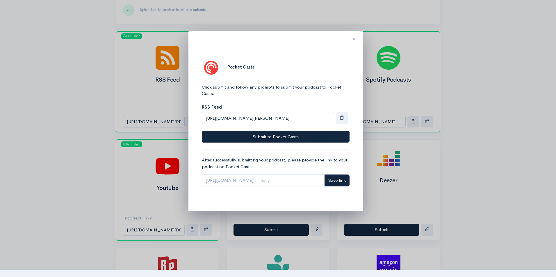
click at [354, 39] on span "×" at bounding box center [353, 39] width 3 height 8
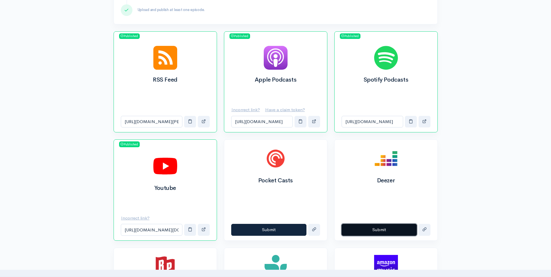
click at [376, 230] on button "Submit" at bounding box center [379, 230] width 75 height 12
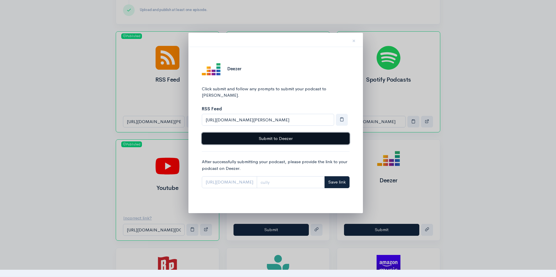
click at [280, 133] on button "Submit to Deezer" at bounding box center [276, 139] width 148 height 12
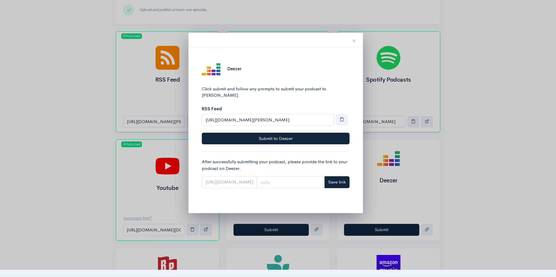
click at [353, 41] on span "×" at bounding box center [353, 41] width 3 height 8
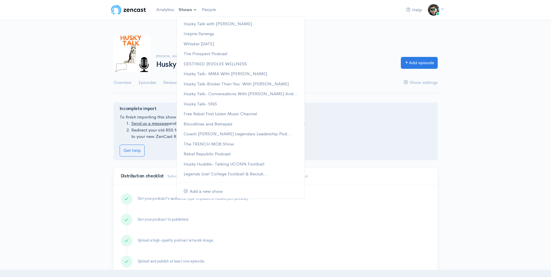
click at [182, 12] on link "Shows" at bounding box center [187, 9] width 23 height 13
click at [193, 8] on link "Shows" at bounding box center [187, 9] width 23 height 13
click at [192, 193] on link "Add a new show" at bounding box center [241, 192] width 128 height 10
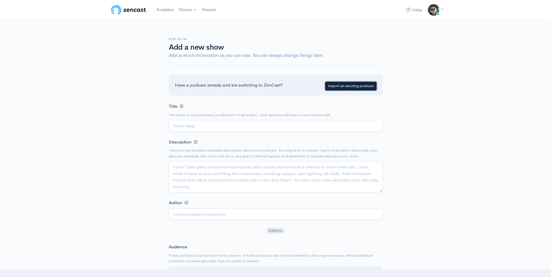
click at [342, 90] on link "Import an existing podcast" at bounding box center [350, 86] width 51 height 8
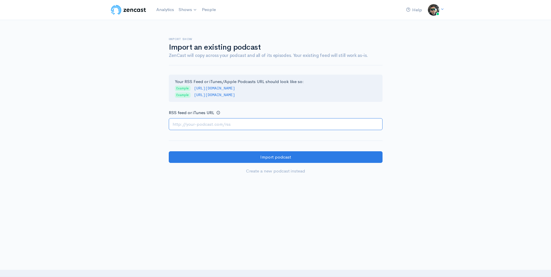
paste input "https://anchor.fm/s/c5779258/podcast/rss"
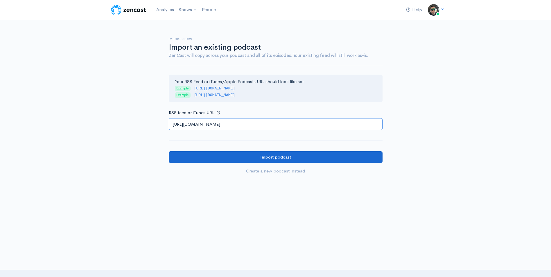
type input "https://anchor.fm/s/c5779258/podcast/rss"
click at [251, 156] on input "Import podcast" at bounding box center [276, 157] width 214 height 12
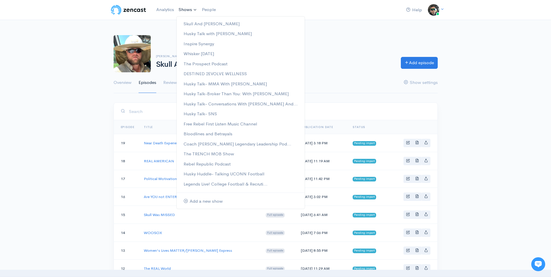
click at [185, 6] on link "Shows" at bounding box center [187, 9] width 23 height 13
click at [211, 157] on link "The TRENCH MOB Show" at bounding box center [241, 154] width 128 height 10
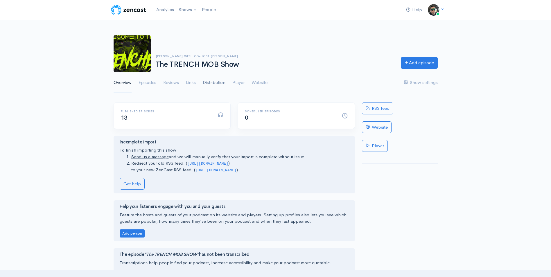
click at [216, 86] on link "Distribution" at bounding box center [214, 82] width 23 height 21
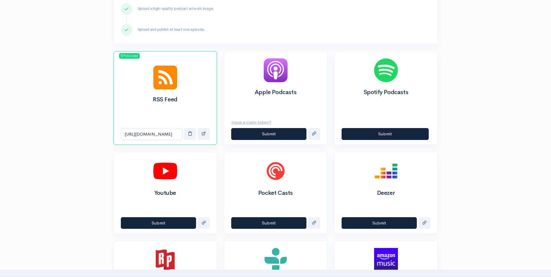
scroll to position [231, 0]
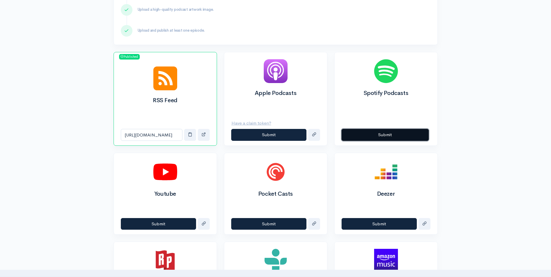
click at [361, 130] on button "Submit" at bounding box center [385, 135] width 87 height 12
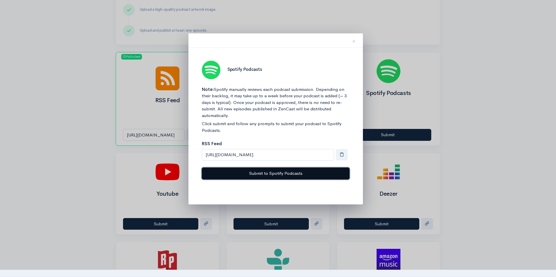
click at [272, 177] on button "Submit to Spotify Podcasts" at bounding box center [276, 174] width 148 height 12
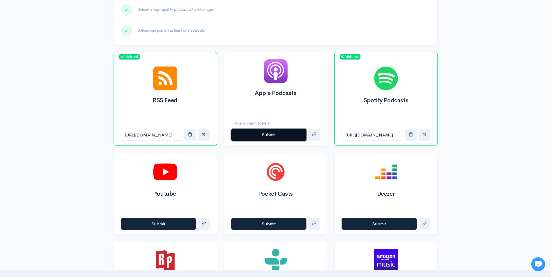
click at [260, 133] on button "Submit" at bounding box center [268, 135] width 75 height 12
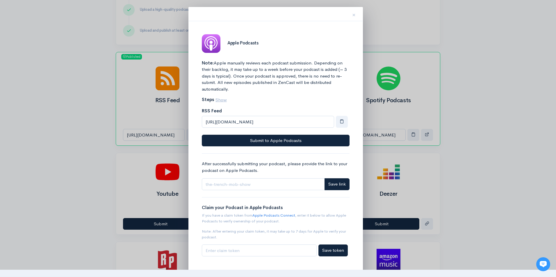
click at [260, 133] on div "Note: Apple manually reviews each podcast submission. Depending on their backlo…" at bounding box center [276, 103] width 148 height 87
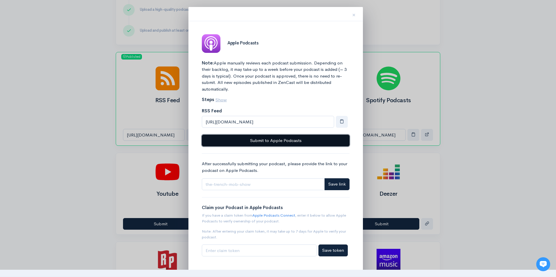
click at [258, 141] on button "Submit to Apple Podcasts" at bounding box center [276, 141] width 148 height 12
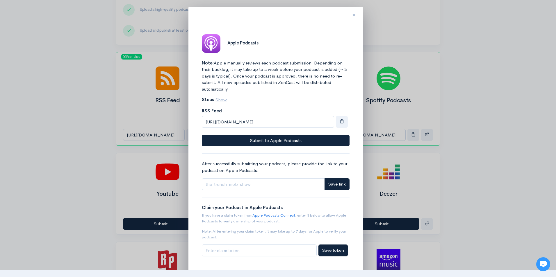
click at [353, 12] on span "×" at bounding box center [353, 15] width 3 height 8
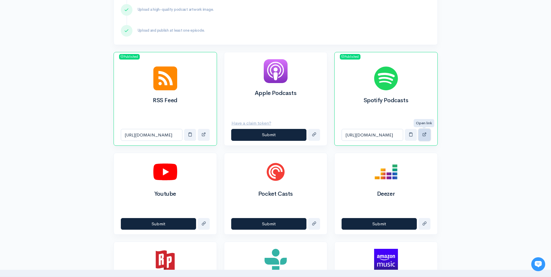
click at [427, 134] on button "button" at bounding box center [425, 135] width 12 height 12
click at [377, 142] on div "https://open.spotify.com/show/4Y0mhqkIu3FrcqbRfSEls4" at bounding box center [386, 134] width 103 height 21
click at [377, 137] on input "https://open.spotify.com/show/4Y0mhqkIu3FrcqbRfSEls4" at bounding box center [373, 135] width 62 height 12
drag, startPoint x: 344, startPoint y: 134, endPoint x: 417, endPoint y: 142, distance: 73.6
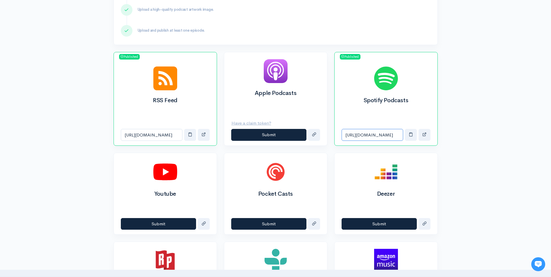
click at [417, 142] on div "https://open.spotify.com/show/4Y0mhqkIu3FrcqbRfSEls4" at bounding box center [386, 134] width 103 height 21
drag, startPoint x: 417, startPoint y: 142, endPoint x: 413, endPoint y: 138, distance: 5.2
click at [413, 138] on button "button" at bounding box center [411, 135] width 12 height 12
click at [424, 137] on button "button" at bounding box center [425, 135] width 12 height 12
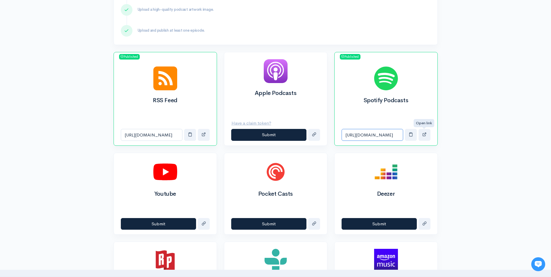
click at [393, 135] on input "https://open.spotify.com/show/4Y0mhqkIu3FrcqbRfSEls4" at bounding box center [373, 135] width 62 height 12
click at [411, 139] on button "button" at bounding box center [411, 135] width 12 height 12
click at [382, 132] on input "https://open.spotify.com/show/4Y0mhqkIu3FrcqbRfSEls4" at bounding box center [373, 135] width 62 height 12
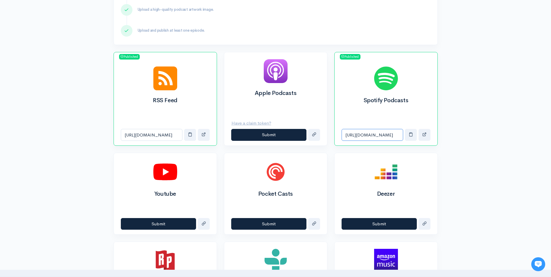
click at [383, 133] on input "https://open.spotify.com/show/4Y0mhqkIu3FrcqbRfSEls4" at bounding box center [373, 135] width 62 height 12
drag, startPoint x: 383, startPoint y: 133, endPoint x: 423, endPoint y: 149, distance: 42.7
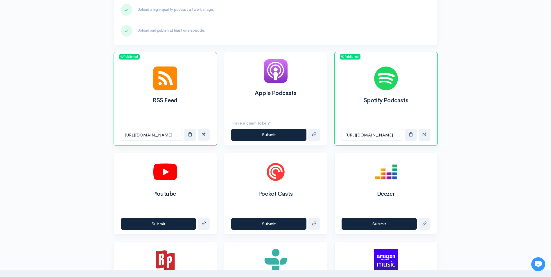
drag, startPoint x: 423, startPoint y: 149, endPoint x: 400, endPoint y: 95, distance: 58.5
click at [400, 95] on div "Spotify Podcasts" at bounding box center [386, 92] width 103 height 65
click at [380, 86] on img at bounding box center [386, 79] width 24 height 24
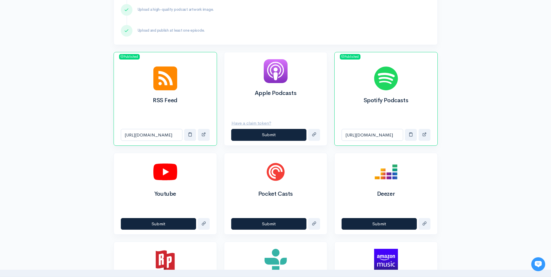
click at [380, 86] on img at bounding box center [386, 79] width 24 height 24
click at [425, 137] on button "button" at bounding box center [425, 135] width 12 height 12
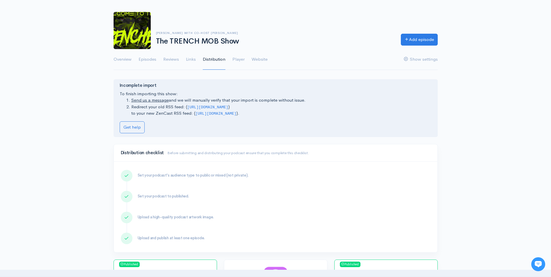
scroll to position [1, 0]
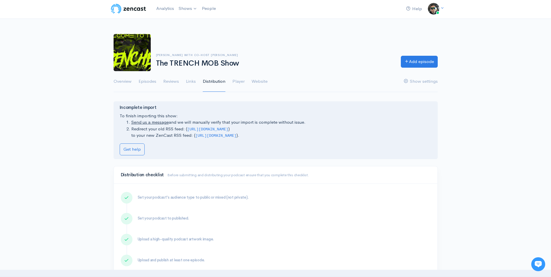
drag, startPoint x: 274, startPoint y: 128, endPoint x: 187, endPoint y: 131, distance: 86.9
click at [187, 131] on li "Redirect your old RSS feed: ( https://anchor.fm/s/100f219c0/podcast/rss ) to yo…" at bounding box center [281, 132] width 300 height 13
drag, startPoint x: 187, startPoint y: 131, endPoint x: 229, endPoint y: 128, distance: 42.5
copy li "( https://anchor.fm/s/100f219c0/podcast/rss"
click at [159, 122] on link "Send us a message" at bounding box center [149, 122] width 37 height 6
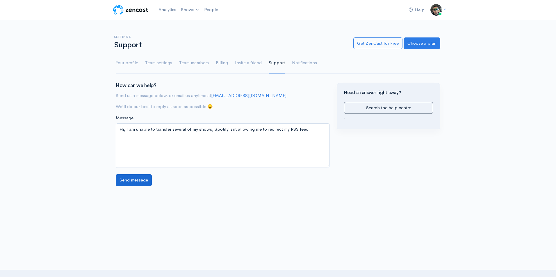
type textarea "Hi, I am unable to transfer several of my shows, Spotify isnt allowing me to re…"
click at [120, 183] on input "Send message" at bounding box center [134, 180] width 36 height 12
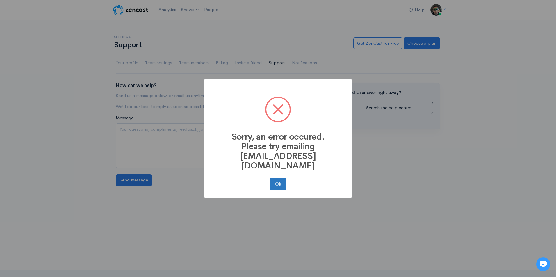
click at [276, 182] on button "Ok" at bounding box center [278, 184] width 16 height 13
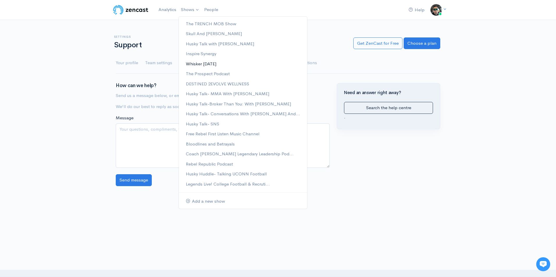
click at [207, 63] on link "Whisker [DATE]" at bounding box center [243, 64] width 128 height 10
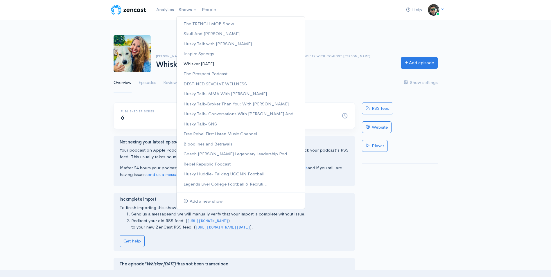
click at [204, 65] on link "Whisker [DATE]" at bounding box center [241, 64] width 128 height 10
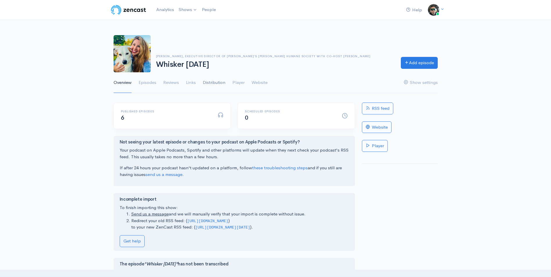
click at [211, 86] on link "Distribution" at bounding box center [214, 82] width 23 height 21
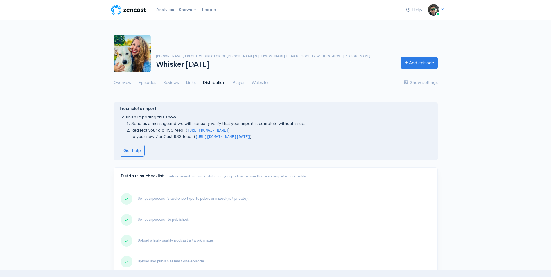
drag, startPoint x: 189, startPoint y: 131, endPoint x: 274, endPoint y: 128, distance: 85.2
click at [274, 128] on li "Redirect your old RSS feed: ( https://anchor.fm/s/10371db18/podcast/rss ) to yo…" at bounding box center [281, 133] width 300 height 13
drag, startPoint x: 274, startPoint y: 128, endPoint x: 250, endPoint y: 130, distance: 23.9
copy code "https://anchor.fm/s/10371db18/podcast/rss"
click at [123, 84] on link "Overview" at bounding box center [123, 82] width 18 height 21
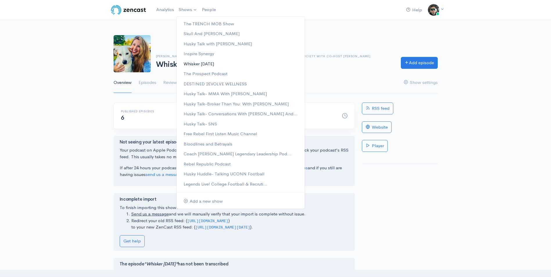
click at [201, 62] on link "Whisker Wednesday’s" at bounding box center [241, 64] width 128 height 10
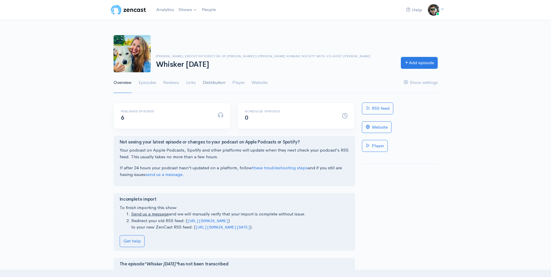
click at [218, 83] on link "Distribution" at bounding box center [214, 82] width 23 height 21
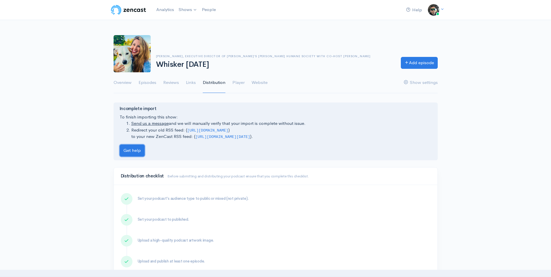
click at [126, 153] on link "Get help" at bounding box center [132, 151] width 25 height 12
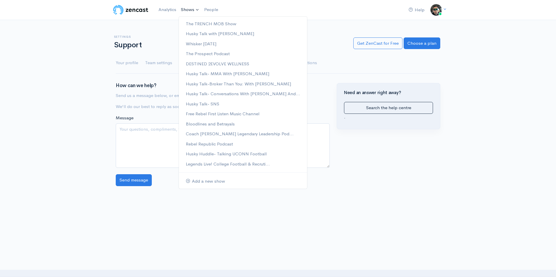
click at [186, 6] on link "Shows" at bounding box center [189, 9] width 23 height 13
click at [230, 103] on link "Husky Talk- SNS" at bounding box center [243, 104] width 128 height 10
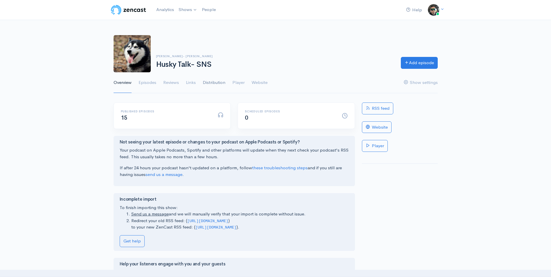
click at [211, 81] on link "Distribution" at bounding box center [214, 82] width 23 height 21
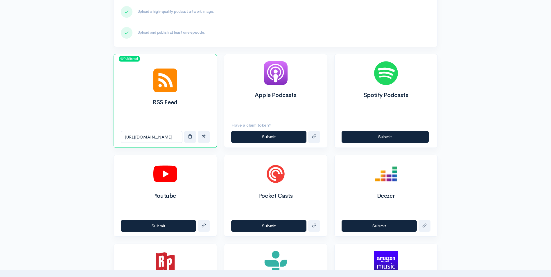
scroll to position [254, 0]
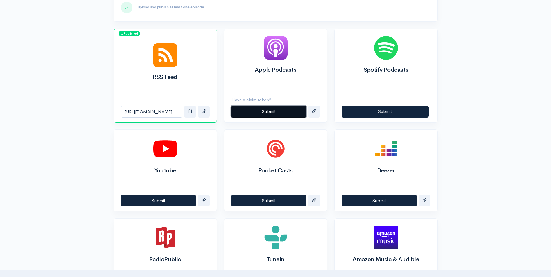
click at [264, 110] on button "Submit" at bounding box center [268, 112] width 75 height 12
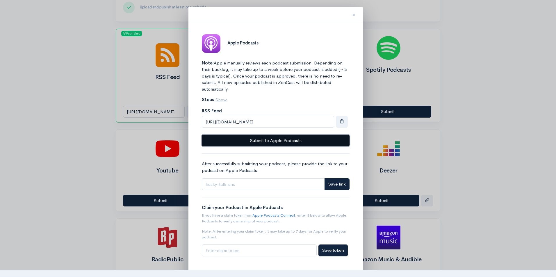
click at [266, 142] on button "Submit to Apple Podcasts" at bounding box center [276, 141] width 148 height 12
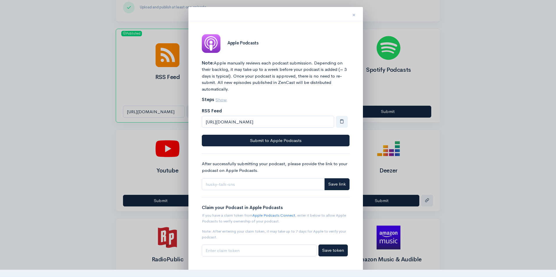
click at [352, 14] on button "×" at bounding box center [353, 14] width 17 height 18
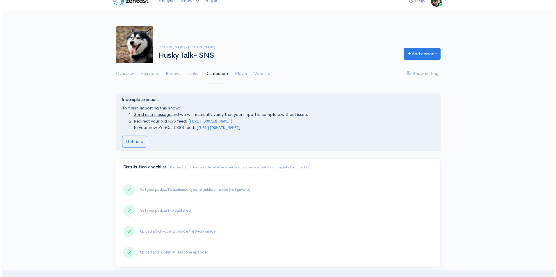
scroll to position [0, 0]
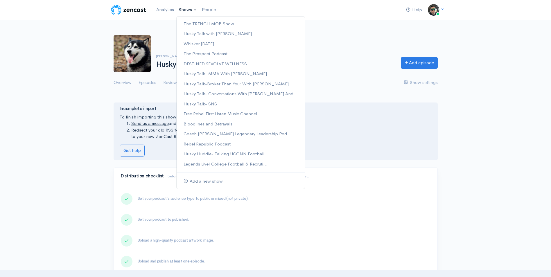
click at [192, 9] on link "Shows" at bounding box center [187, 9] width 23 height 13
click at [230, 61] on link "DESTINED 2EVOLVE WELLNESS" at bounding box center [241, 64] width 128 height 10
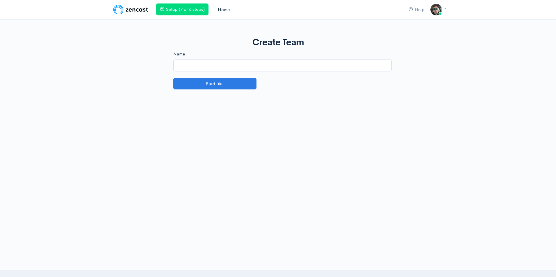
click at [224, 10] on link "Home" at bounding box center [223, 9] width 17 height 12
click at [424, 25] on link "Your profile" at bounding box center [420, 23] width 46 height 10
click at [223, 12] on link "Home" at bounding box center [223, 9] width 17 height 12
click at [123, 5] on img at bounding box center [130, 10] width 37 height 12
click at [123, 9] on img at bounding box center [130, 10] width 37 height 12
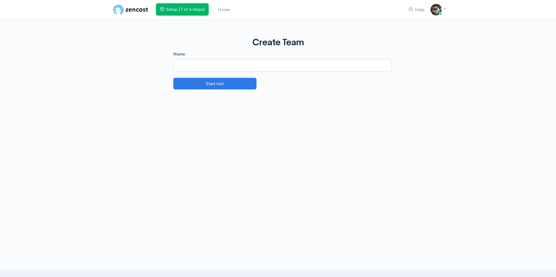
click at [165, 10] on link "Setup (7 of 6 steps)" at bounding box center [182, 9] width 52 height 12
click at [439, 8] on img at bounding box center [436, 10] width 12 height 12
click at [423, 23] on link "Your profile" at bounding box center [420, 23] width 46 height 10
click at [138, 9] on img at bounding box center [130, 10] width 37 height 12
click at [434, 10] on img at bounding box center [436, 10] width 12 height 12
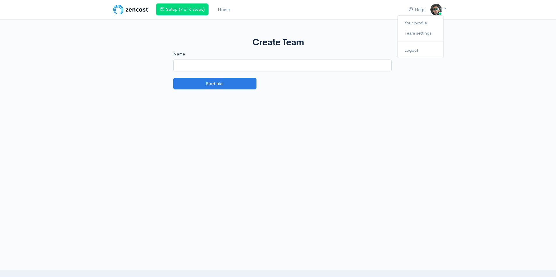
click at [442, 9] on link at bounding box center [436, 10] width 12 height 12
click at [446, 7] on icon at bounding box center [445, 9] width 4 height 4
click at [421, 31] on link "Team settings" at bounding box center [420, 33] width 46 height 10
click at [419, 24] on link "Your profile" at bounding box center [420, 23] width 46 height 10
click at [221, 7] on link "Home" at bounding box center [223, 9] width 17 height 12
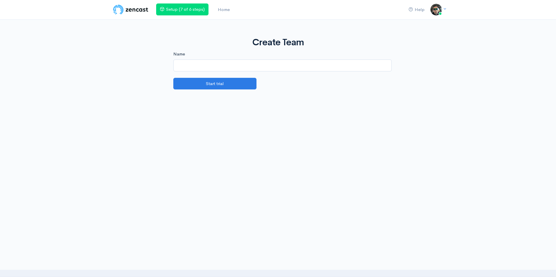
click at [129, 9] on img at bounding box center [130, 10] width 37 height 12
click at [436, 10] on img at bounding box center [436, 10] width 12 height 12
click at [419, 11] on link "Help" at bounding box center [416, 9] width 21 height 12
click at [129, 10] on img at bounding box center [130, 10] width 37 height 12
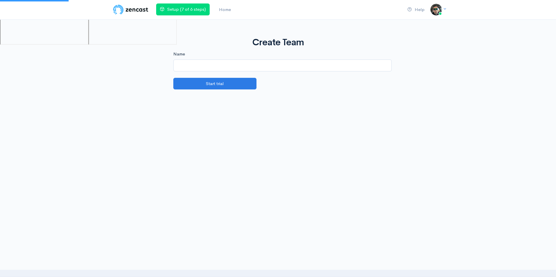
click at [129, 10] on img at bounding box center [130, 10] width 37 height 12
click at [193, 9] on link "Setup (7 of 6 steps)" at bounding box center [182, 9] width 52 height 12
click at [429, 7] on div "Help Notifications View all Your profile Team settings Logout" at bounding box center [423, 9] width 39 height 12
click at [437, 12] on img at bounding box center [436, 10] width 12 height 12
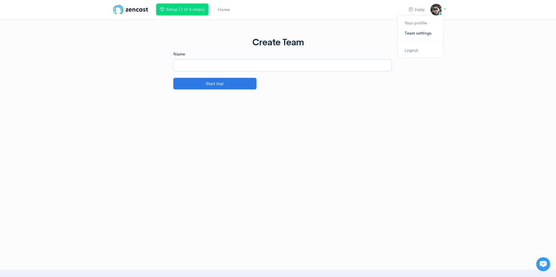
click at [427, 33] on link "Team settings" at bounding box center [420, 33] width 46 height 10
click at [415, 24] on link "Your profile" at bounding box center [420, 23] width 46 height 10
click at [415, 11] on link "Help" at bounding box center [416, 9] width 21 height 12
click at [228, 10] on link "Home" at bounding box center [223, 9] width 17 height 12
click at [438, 10] on img at bounding box center [436, 10] width 12 height 12
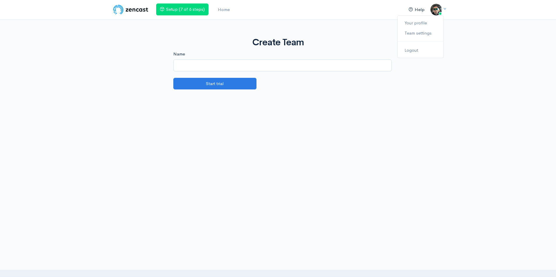
click at [419, 6] on link "Help" at bounding box center [416, 9] width 21 height 12
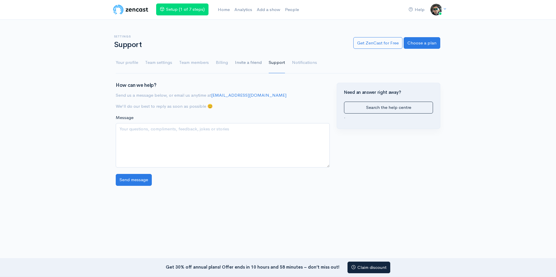
click at [242, 62] on link "Invite a friend" at bounding box center [248, 62] width 27 height 21
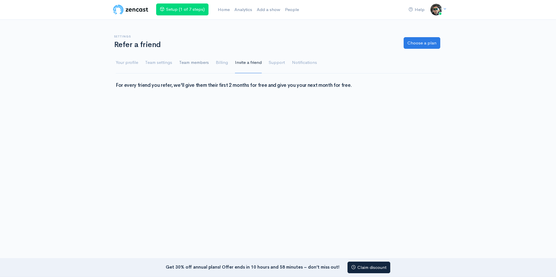
click at [207, 62] on link "Team members" at bounding box center [194, 62] width 30 height 21
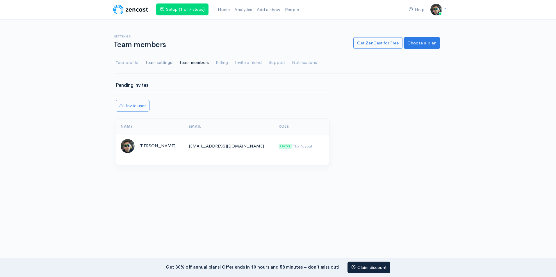
click at [167, 60] on link "Team settings" at bounding box center [158, 62] width 27 height 21
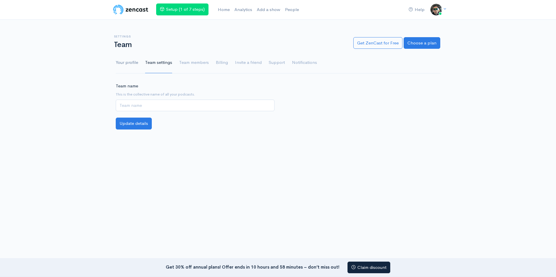
click at [124, 60] on link "Your profile" at bounding box center [127, 62] width 22 height 21
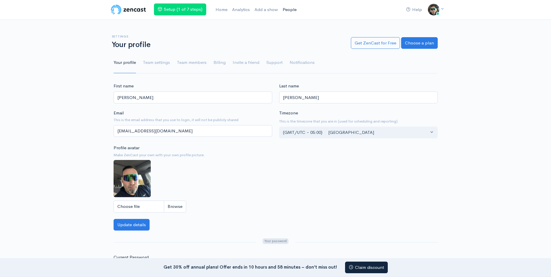
click at [298, 7] on link "People" at bounding box center [289, 9] width 19 height 12
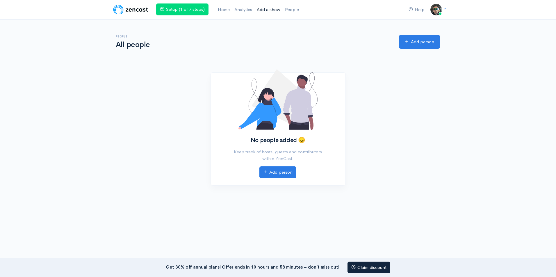
click at [270, 7] on link "Add a show" at bounding box center [268, 9] width 28 height 12
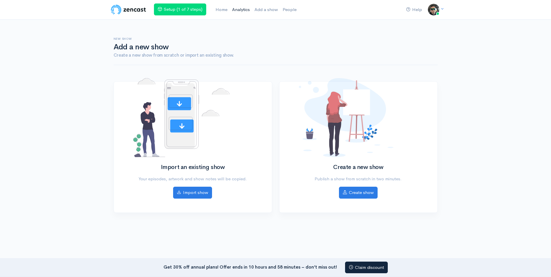
click at [244, 10] on link "Analytics" at bounding box center [241, 9] width 22 height 12
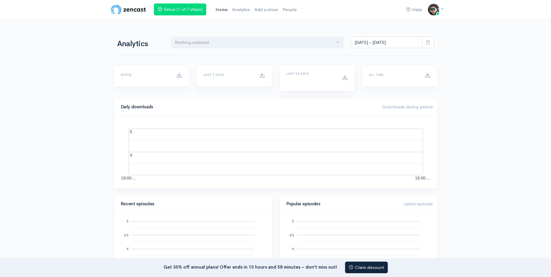
click at [225, 8] on link "Home" at bounding box center [221, 9] width 17 height 12
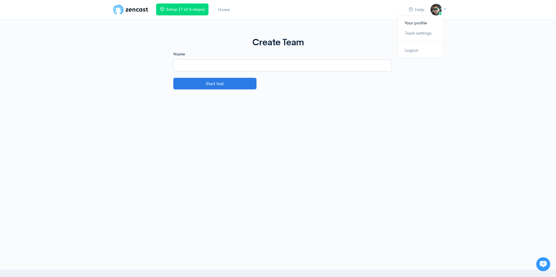
click at [429, 25] on link "Your profile" at bounding box center [420, 23] width 46 height 10
click at [228, 12] on link "Home" at bounding box center [223, 9] width 17 height 12
click at [138, 10] on img at bounding box center [130, 10] width 37 height 12
click at [219, 87] on button "Start trial" at bounding box center [214, 84] width 83 height 12
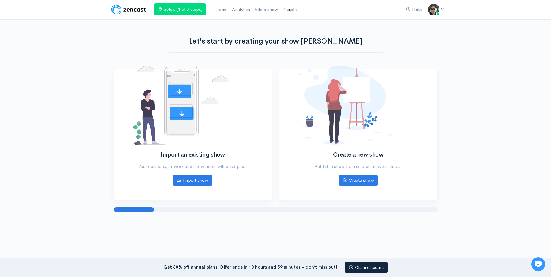
click at [285, 9] on link "People" at bounding box center [289, 9] width 19 height 12
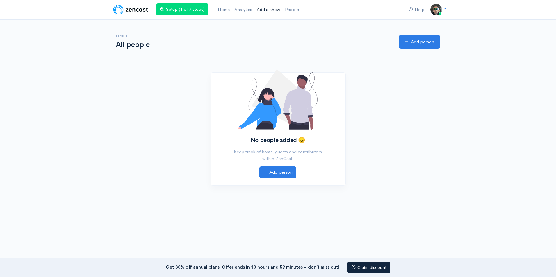
click at [265, 10] on link "Add a show" at bounding box center [268, 9] width 28 height 12
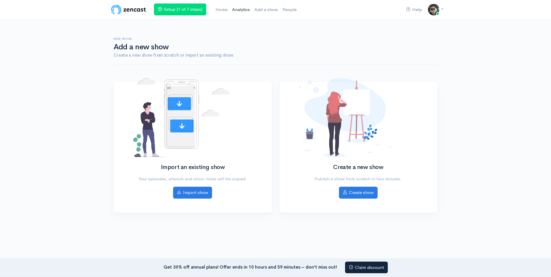
click at [245, 9] on link "Analytics" at bounding box center [241, 9] width 22 height 12
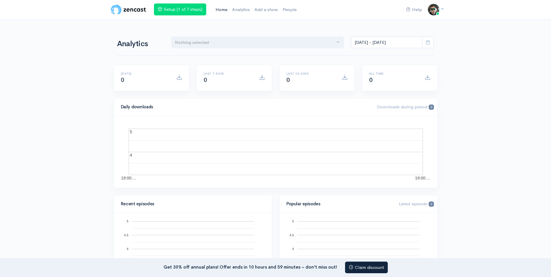
click at [220, 9] on link "Home" at bounding box center [221, 9] width 17 height 12
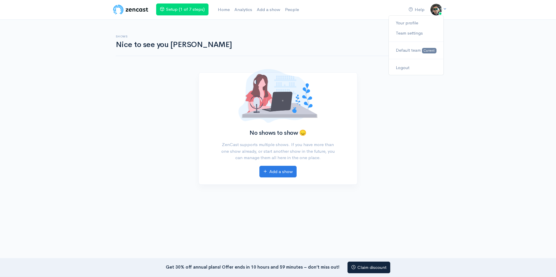
click at [435, 11] on img at bounding box center [436, 10] width 12 height 12
click at [420, 51] on span "Default team" at bounding box center [408, 50] width 25 height 6
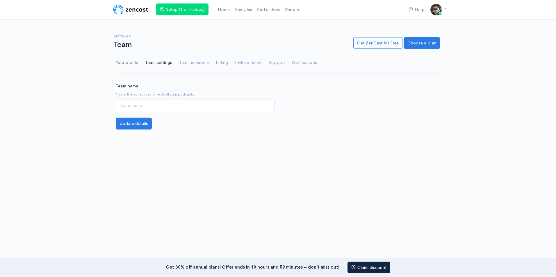
click at [128, 62] on link "Your profile" at bounding box center [127, 62] width 22 height 21
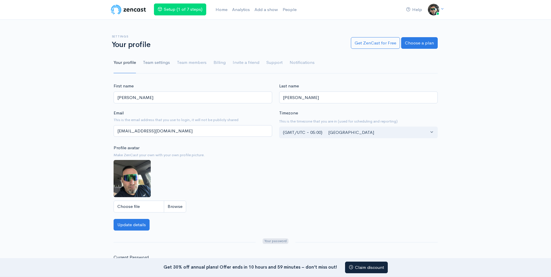
click at [168, 63] on link "Team settings" at bounding box center [156, 62] width 27 height 21
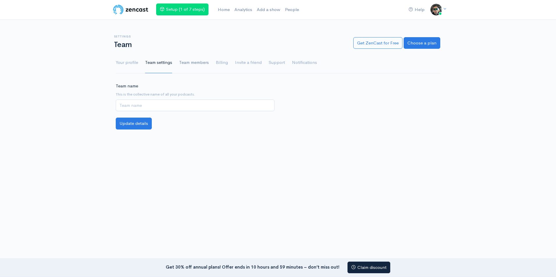
click at [185, 63] on link "Team members" at bounding box center [194, 62] width 30 height 21
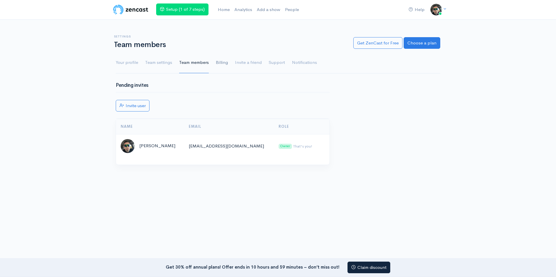
click at [221, 62] on link "Billing" at bounding box center [222, 62] width 12 height 21
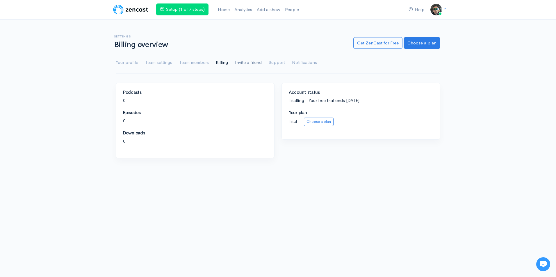
click at [242, 64] on link "Invite a friend" at bounding box center [248, 62] width 27 height 21
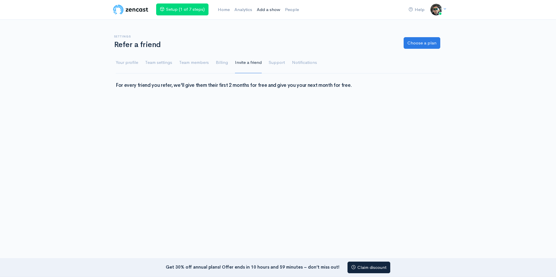
click at [266, 12] on link "Add a show" at bounding box center [268, 9] width 28 height 12
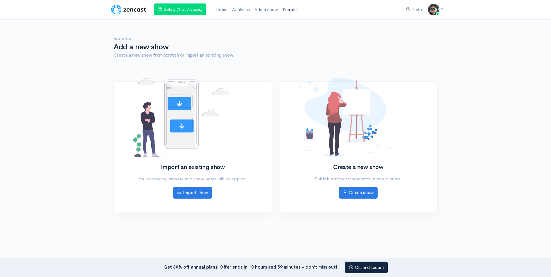
click at [289, 5] on link "People" at bounding box center [289, 9] width 19 height 12
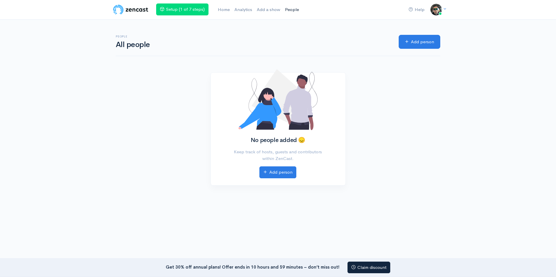
click at [289, 8] on link "People" at bounding box center [291, 9] width 19 height 12
click at [254, 6] on link "Analytics" at bounding box center [243, 9] width 22 height 12
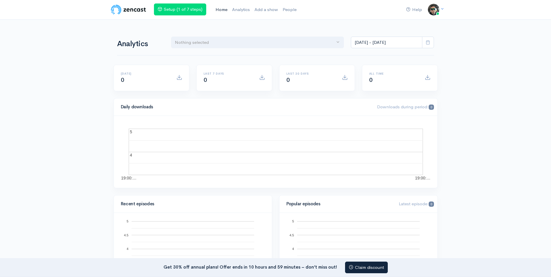
click at [226, 9] on link "Home" at bounding box center [221, 9] width 17 height 12
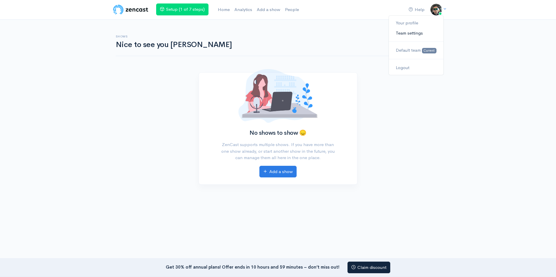
click at [412, 31] on link "Team settings" at bounding box center [416, 33] width 55 height 10
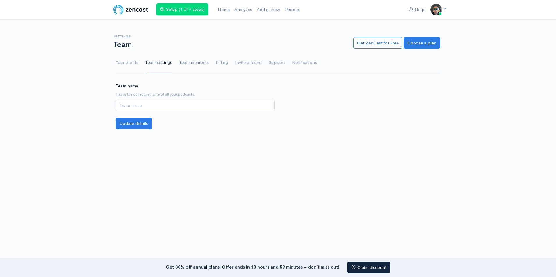
click at [194, 63] on link "Team members" at bounding box center [194, 62] width 30 height 21
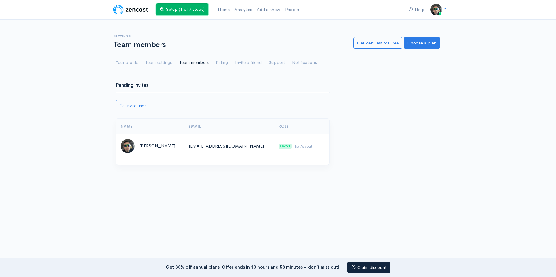
click at [188, 6] on link "Setup (1 of 7 steps)" at bounding box center [182, 9] width 52 height 12
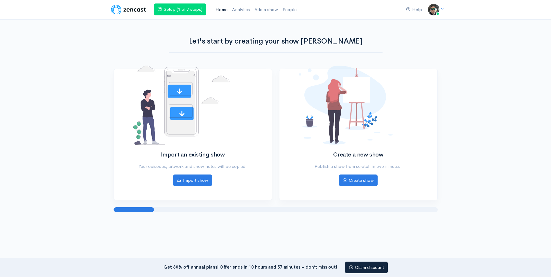
click at [224, 6] on link "Home" at bounding box center [221, 9] width 17 height 12
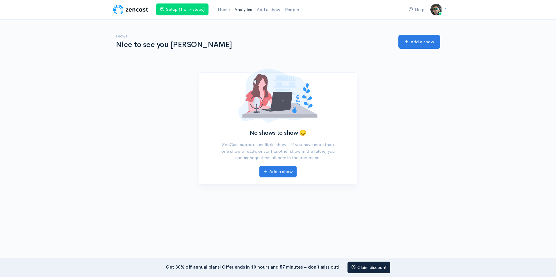
click at [243, 9] on link "Analytics" at bounding box center [243, 9] width 22 height 12
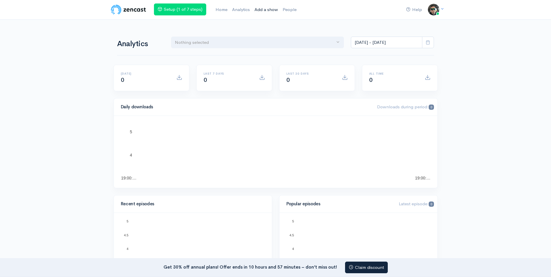
click at [265, 9] on link "Add a show" at bounding box center [266, 9] width 28 height 12
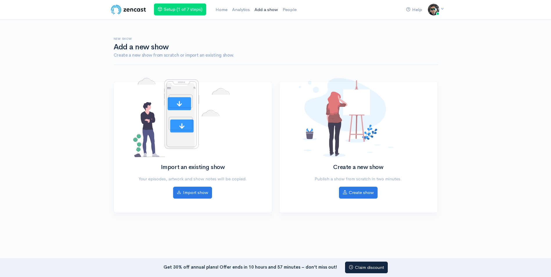
click at [279, 6] on link "Add a show" at bounding box center [266, 9] width 28 height 12
click at [283, 8] on link "People" at bounding box center [289, 9] width 19 height 12
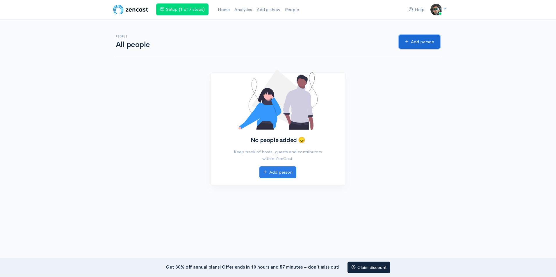
click at [415, 42] on link "Add person" at bounding box center [419, 42] width 42 height 14
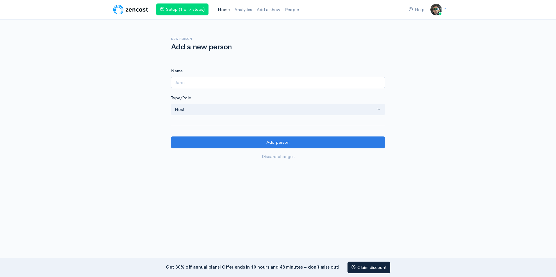
click at [223, 11] on link "Home" at bounding box center [223, 9] width 17 height 12
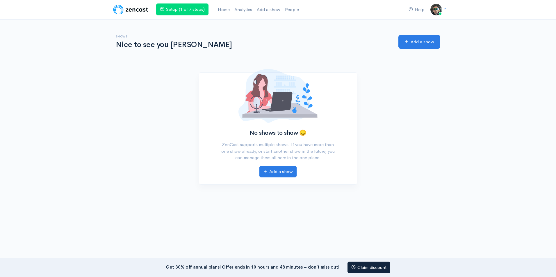
click at [429, 10] on div "Help Notifications View all Your profile Team settings Default team Current Log…" at bounding box center [423, 9] width 39 height 12
click at [444, 13] on nav "Help Notifications View all Your profile Team settings Default team Current Log…" at bounding box center [278, 10] width 556 height 20
click at [435, 9] on img at bounding box center [436, 10] width 12 height 12
click at [416, 47] on span "Default team" at bounding box center [408, 50] width 25 height 6
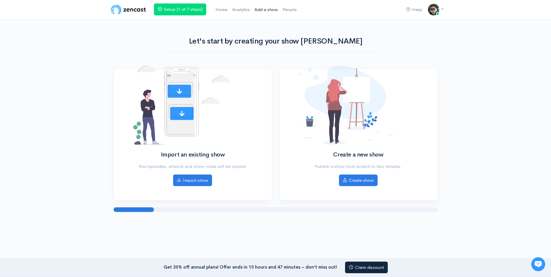
click at [274, 9] on link "Add a show" at bounding box center [266, 9] width 28 height 12
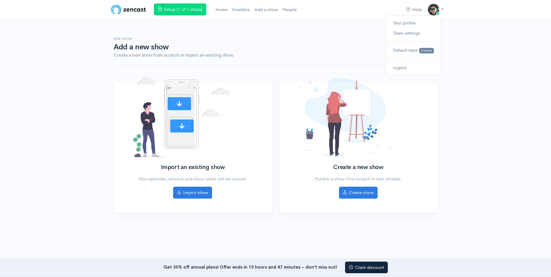
click at [433, 11] on img at bounding box center [434, 10] width 12 height 12
click at [412, 19] on link "Your profile" at bounding box center [413, 23] width 55 height 10
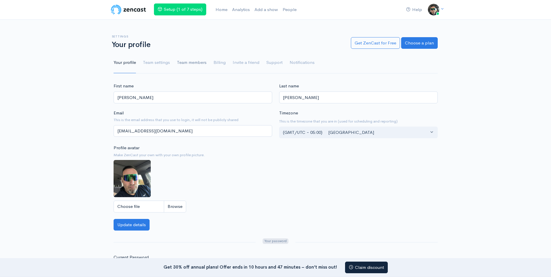
click at [197, 61] on link "Team members" at bounding box center [192, 62] width 30 height 21
